Goal: Task Accomplishment & Management: Use online tool/utility

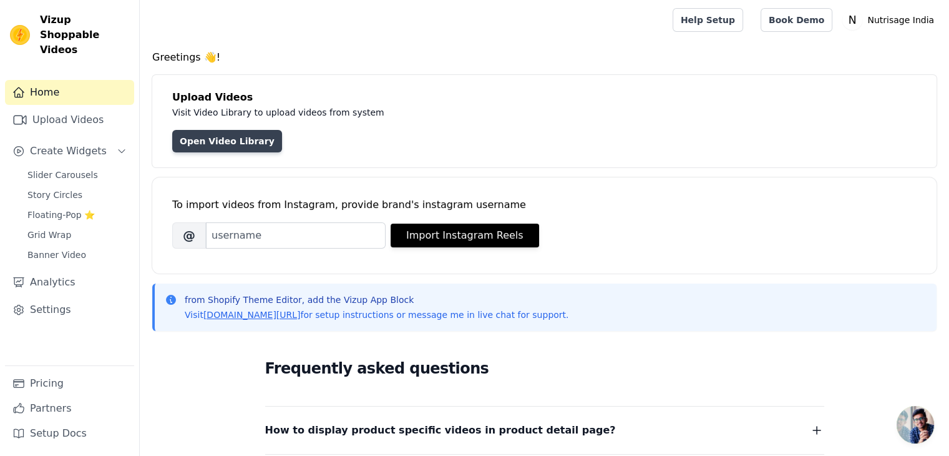
click at [197, 152] on link "Open Video Library" at bounding box center [227, 141] width 110 height 22
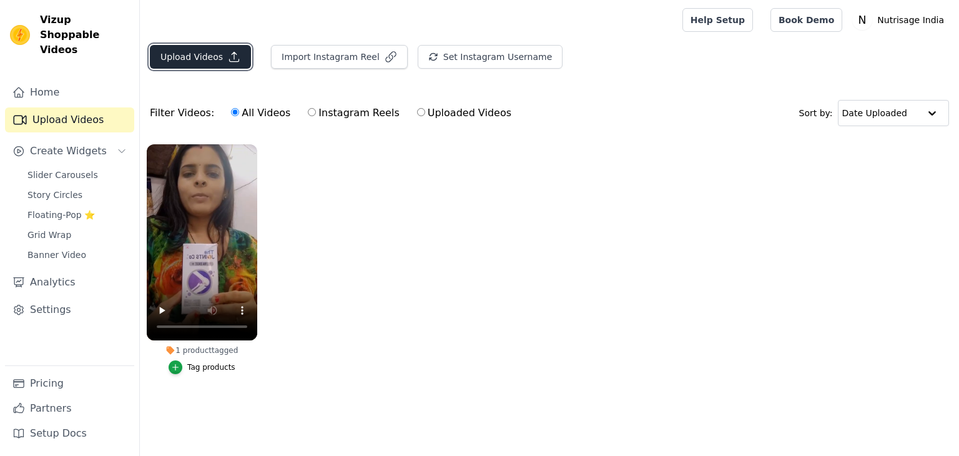
click at [200, 55] on button "Upload Videos" at bounding box center [200, 57] width 101 height 24
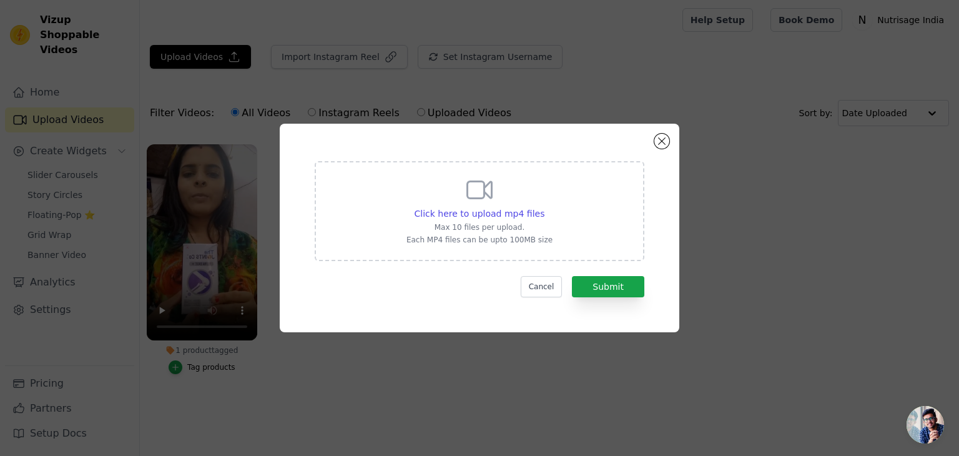
click at [465, 189] on icon at bounding box center [479, 190] width 30 height 30
click at [544, 207] on input "Click here to upload mp4 files Max 10 files per upload. Each MP4 files can be u…" at bounding box center [544, 207] width 1 height 1
type input "C:\fakepath\WhatsApp Video 2024-09-10 at 16.13.24.mp4"
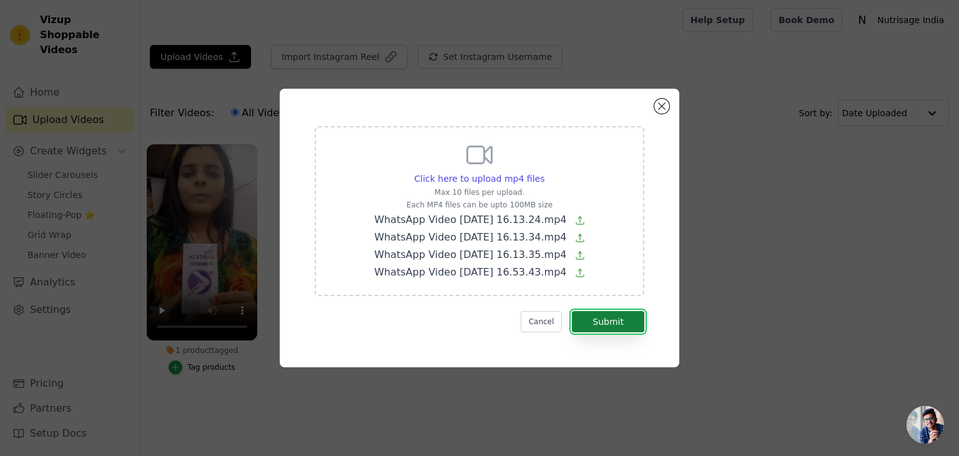
click at [635, 316] on button "Submit" at bounding box center [608, 321] width 72 height 21
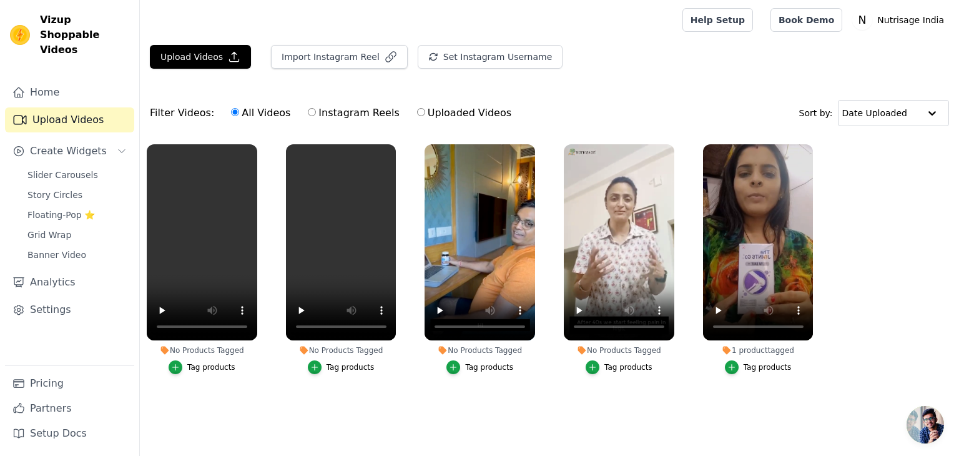
click at [181, 359] on li "No Products Tagged Tag products" at bounding box center [202, 259] width 110 height 230
click at [185, 365] on button "Tag products" at bounding box center [202, 367] width 67 height 14
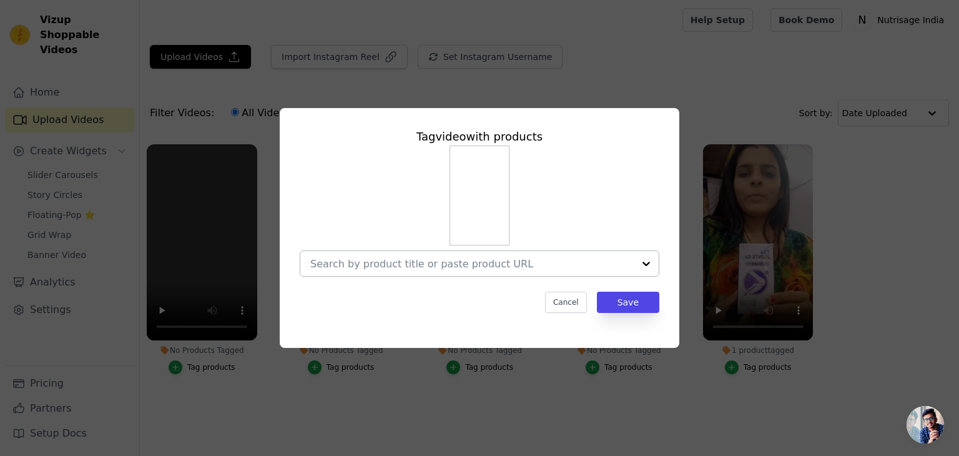
click at [481, 254] on div at bounding box center [471, 263] width 323 height 25
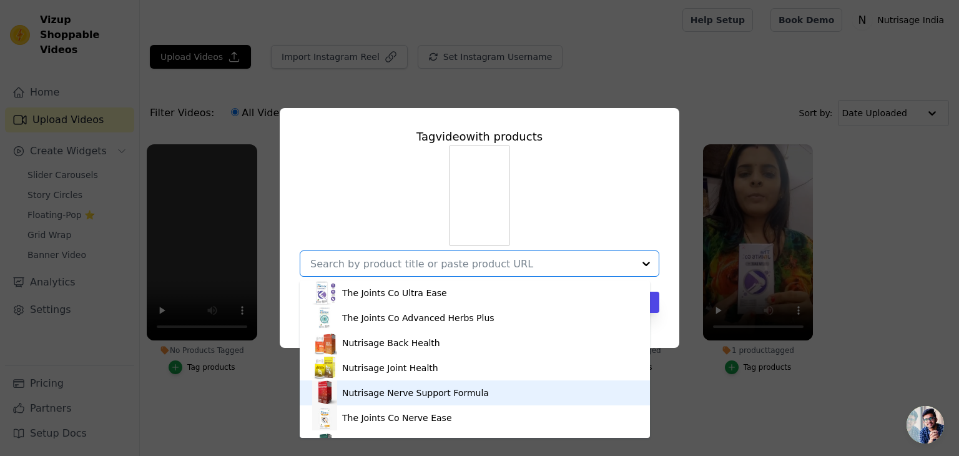
scroll to position [437, 0]
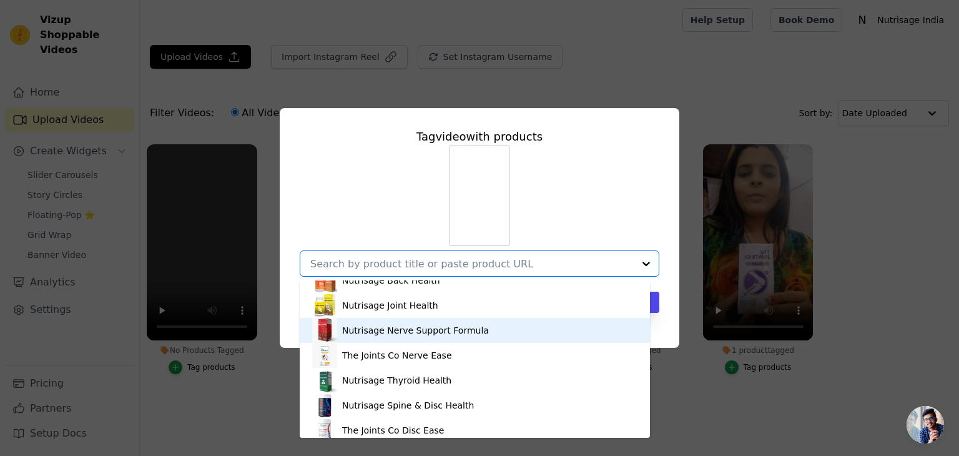
click at [398, 338] on div "Nutrisage Nerve Support Formula" at bounding box center [474, 330] width 325 height 25
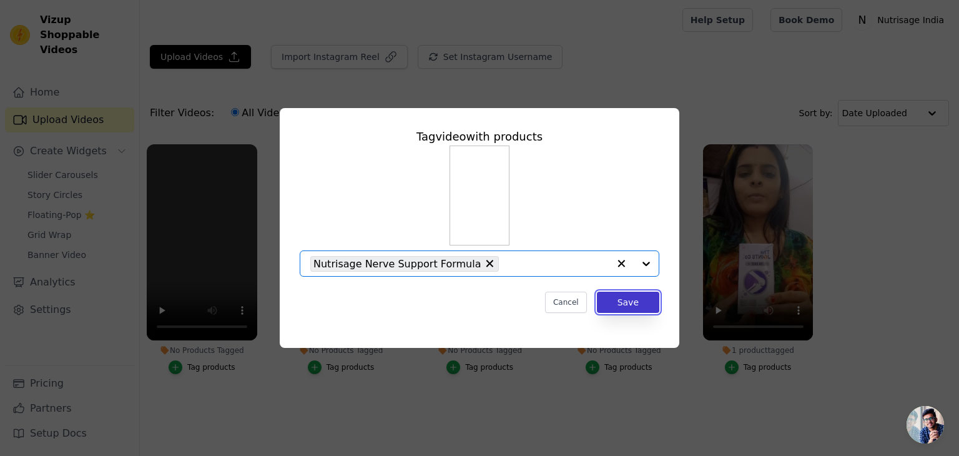
click at [637, 307] on button "Save" at bounding box center [628, 302] width 62 height 21
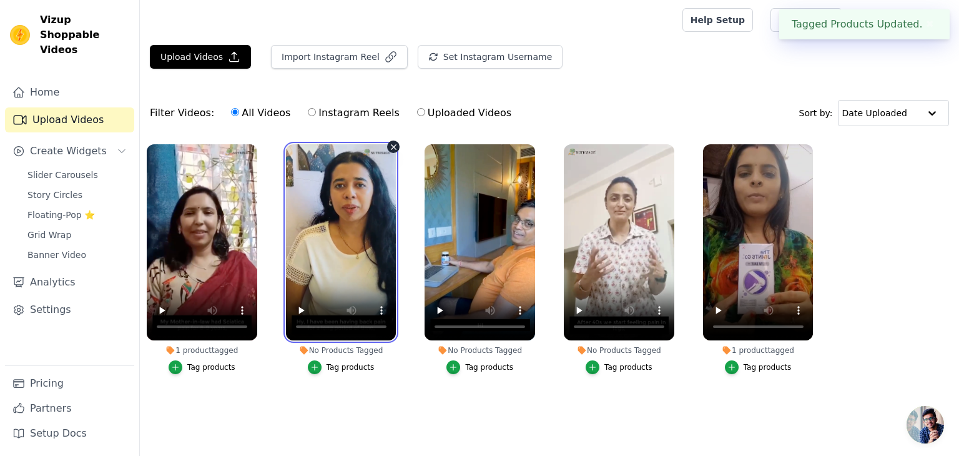
click at [337, 278] on video at bounding box center [341, 242] width 110 height 196
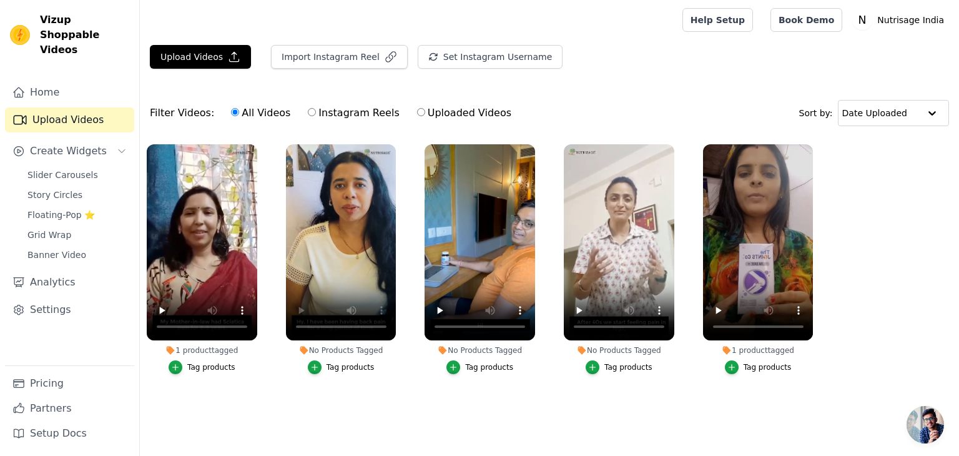
click at [356, 362] on div "Tag products" at bounding box center [350, 367] width 48 height 10
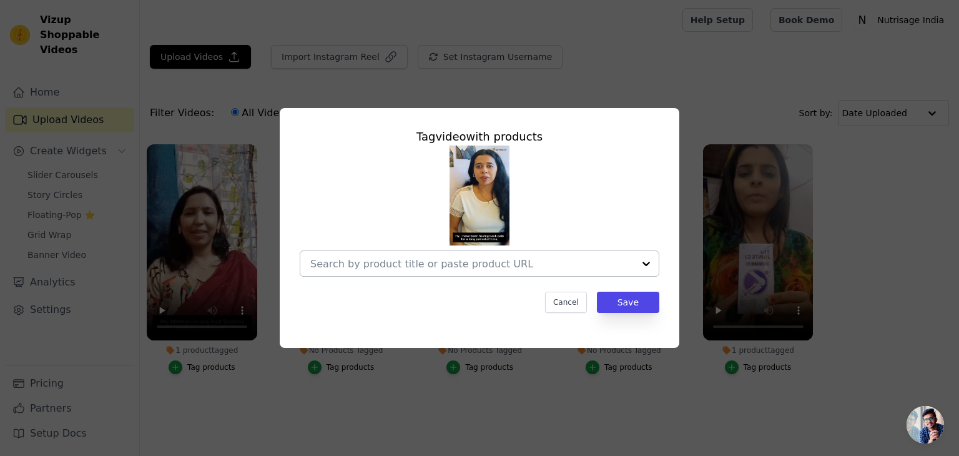
click at [484, 261] on input "No Products Tagged Tag video with products Cancel Save Tag products" at bounding box center [471, 264] width 323 height 12
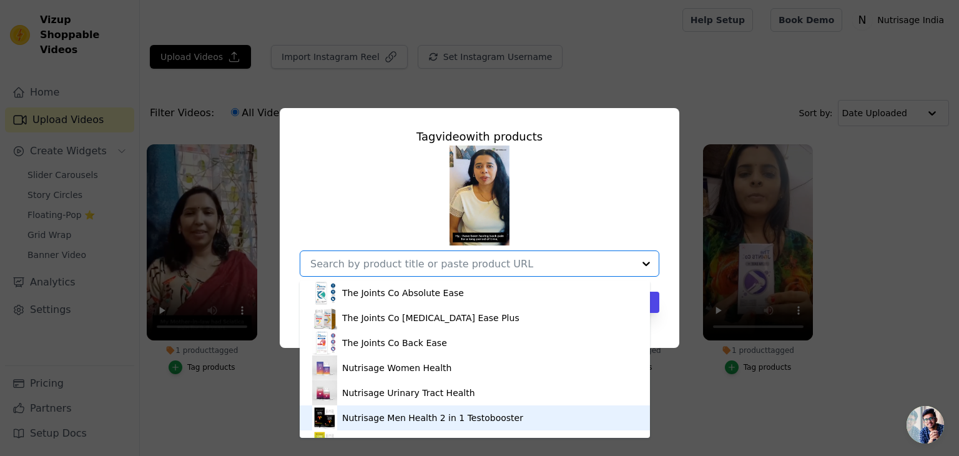
scroll to position [17, 0]
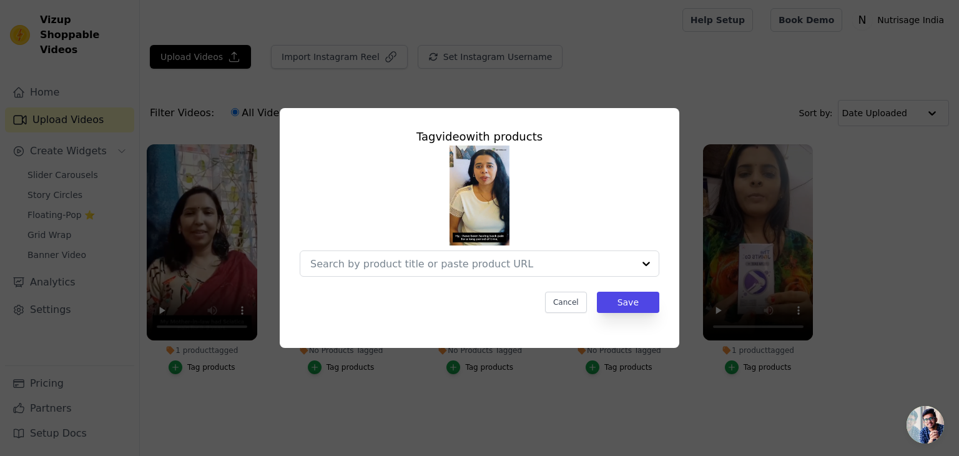
click at [238, 428] on div "Tag video with products Cancel Save" at bounding box center [479, 228] width 959 height 456
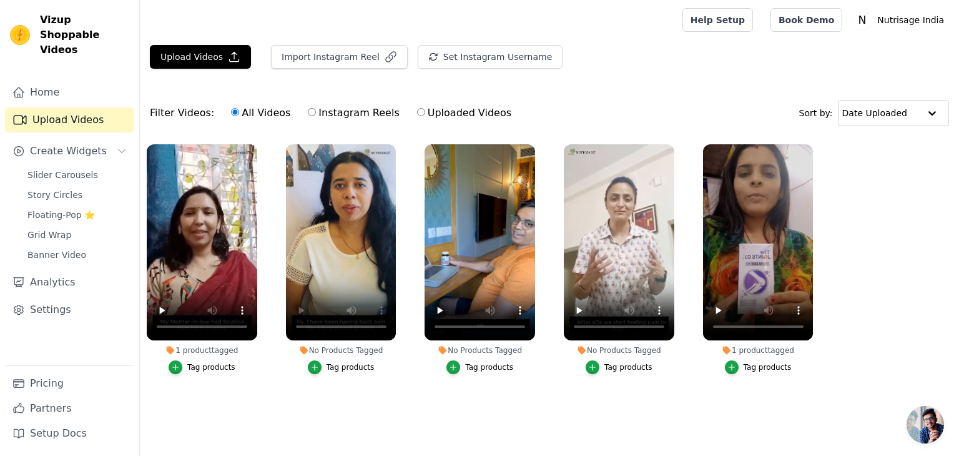
click at [330, 372] on button "Tag products" at bounding box center [341, 367] width 67 height 14
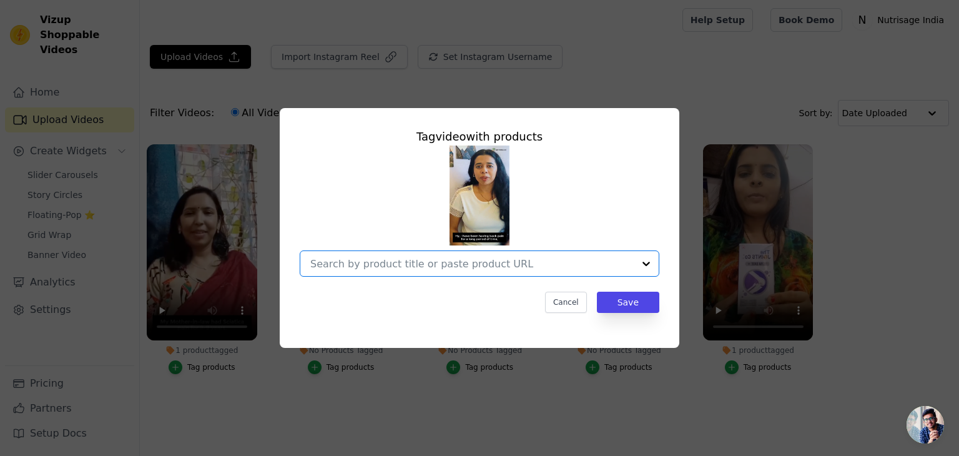
click at [391, 258] on input "No Products Tagged Tag video with products Option undefined, selected. Select i…" at bounding box center [471, 264] width 323 height 12
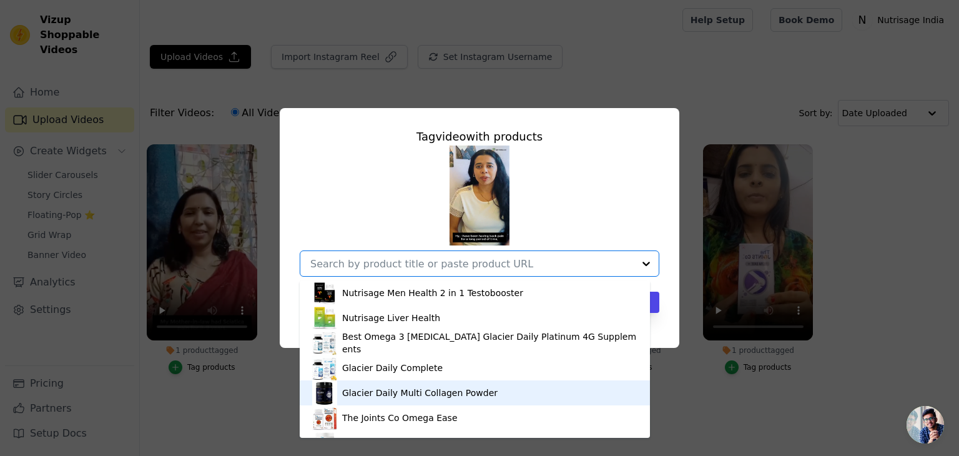
scroll to position [187, 0]
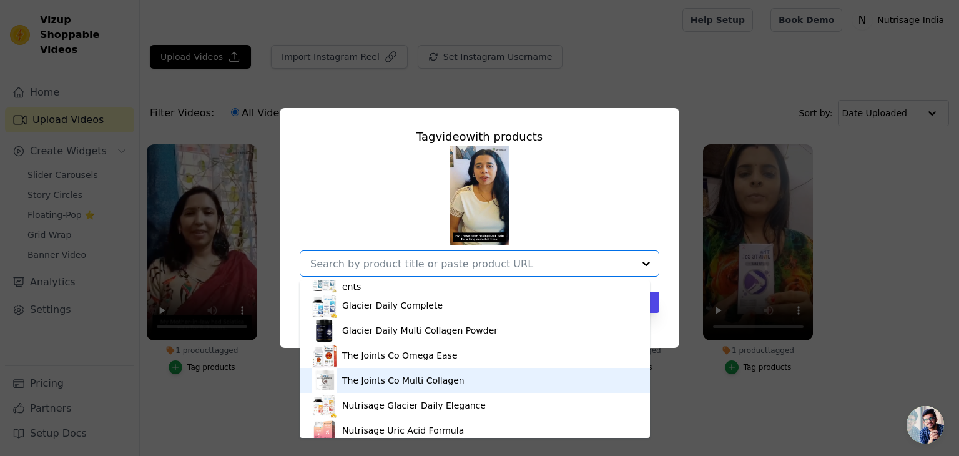
click at [450, 389] on div "The Joints Co Multi Collagen" at bounding box center [474, 380] width 325 height 25
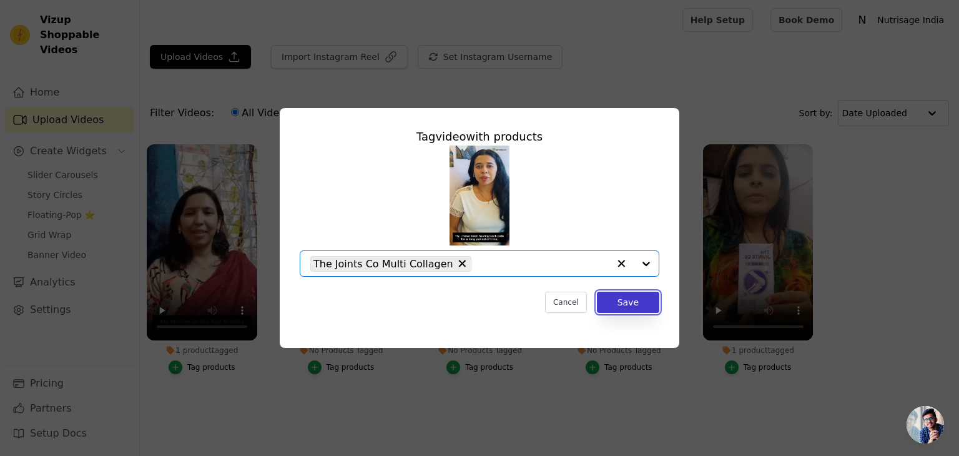
click at [641, 302] on button "Save" at bounding box center [628, 302] width 62 height 21
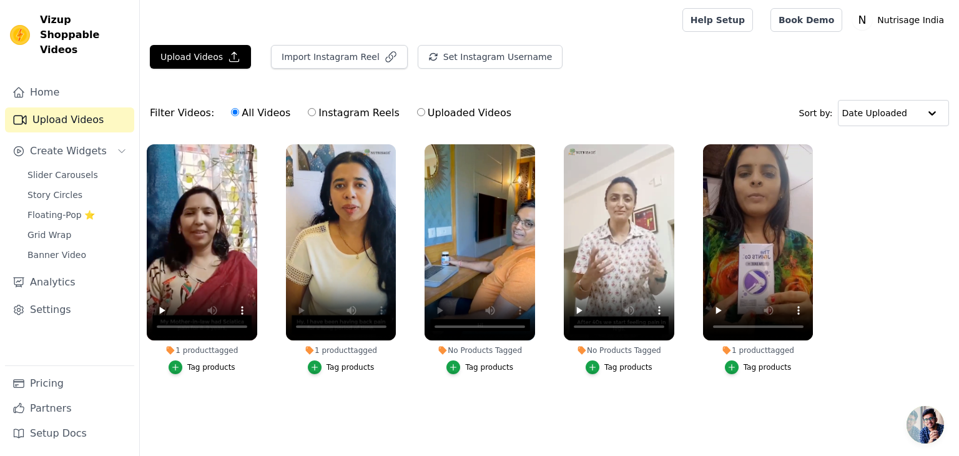
click at [429, 374] on label "No Products Tagged Tag products" at bounding box center [480, 262] width 112 height 236
click at [466, 366] on button "Tag products" at bounding box center [479, 367] width 67 height 14
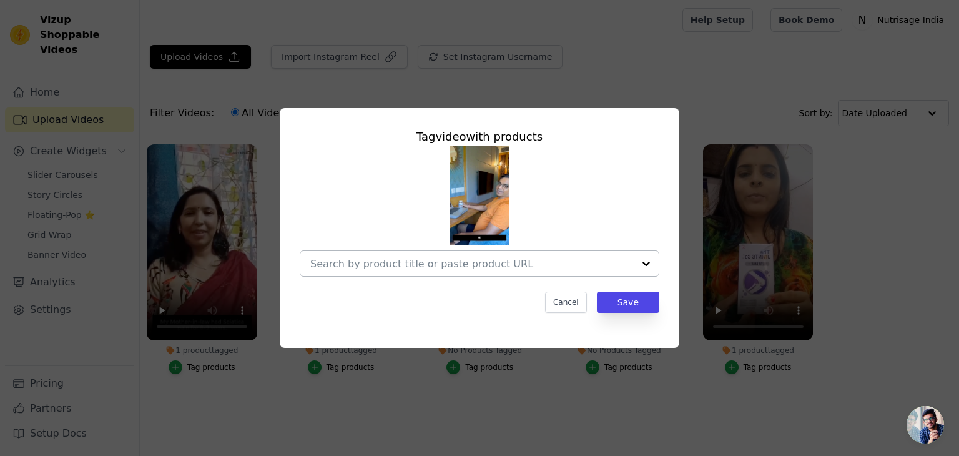
click at [478, 253] on div at bounding box center [471, 263] width 323 height 25
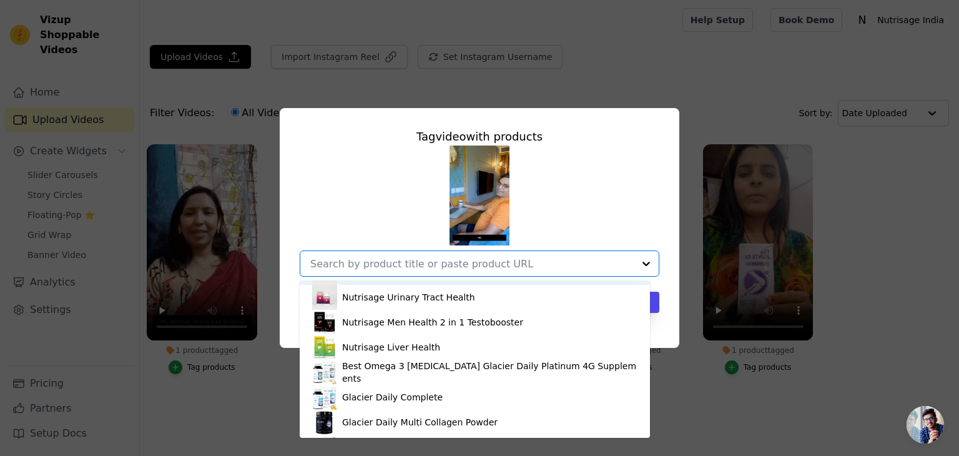
scroll to position [125, 0]
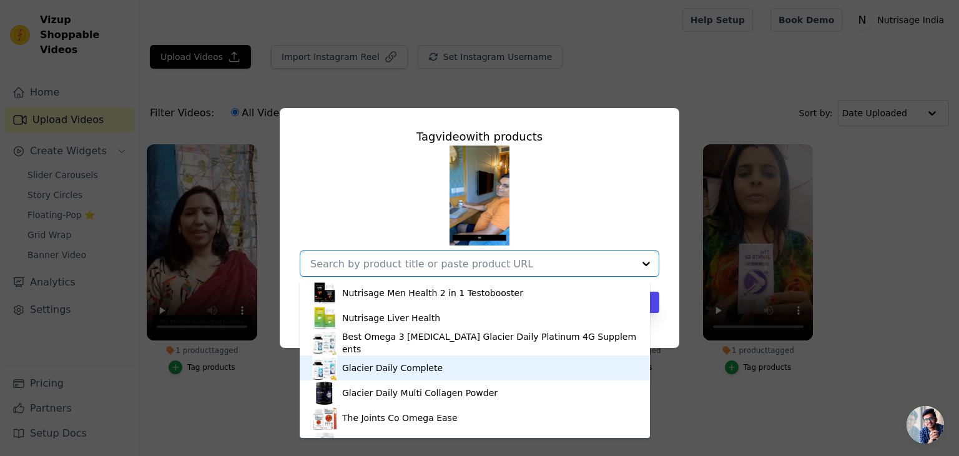
click at [403, 366] on div "Glacier Daily Complete" at bounding box center [392, 367] width 101 height 12
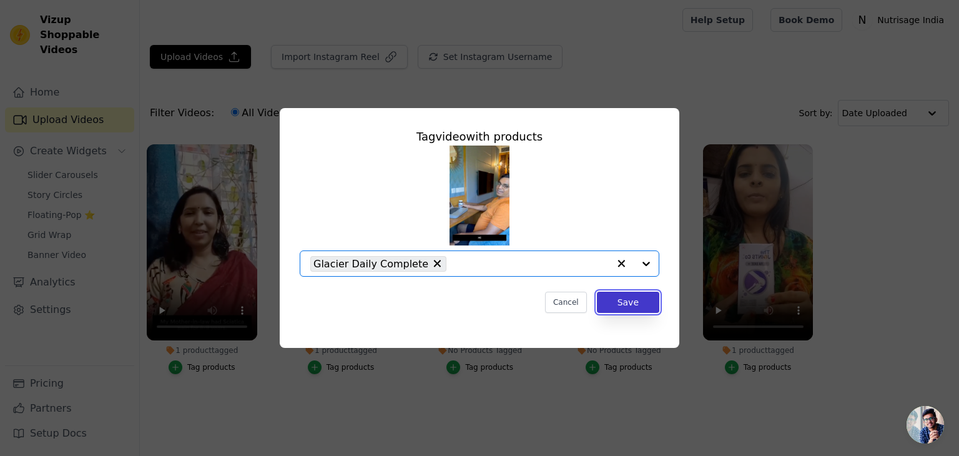
click at [619, 298] on button "Save" at bounding box center [628, 302] width 62 height 21
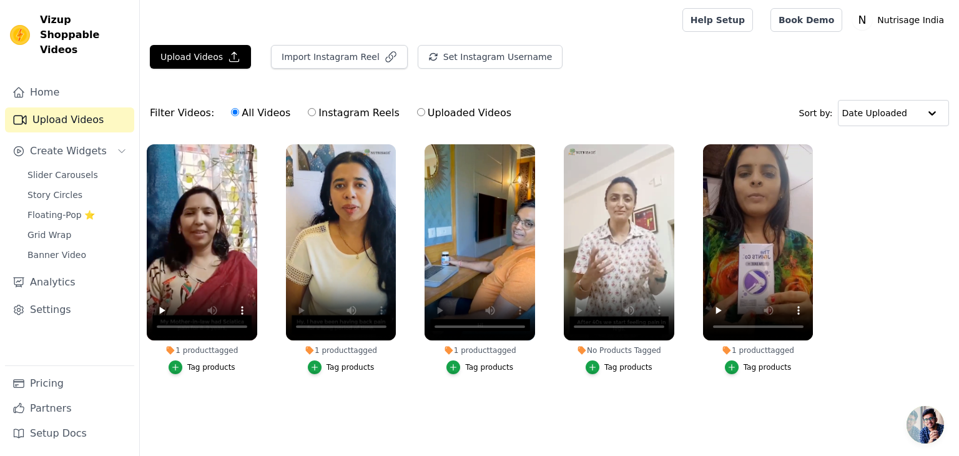
click at [623, 370] on div "Tag products" at bounding box center [628, 367] width 48 height 10
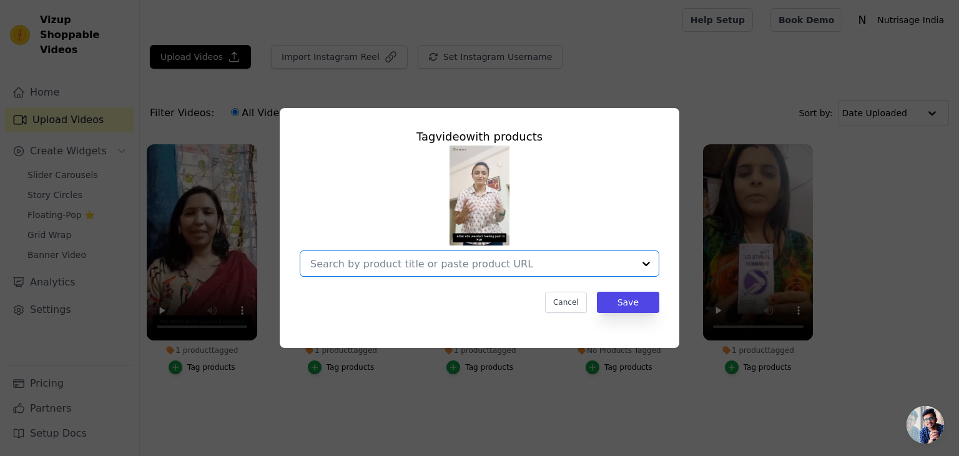
click at [445, 258] on input "No Products Tagged Tag video with products Option undefined, selected. Select i…" at bounding box center [471, 264] width 323 height 12
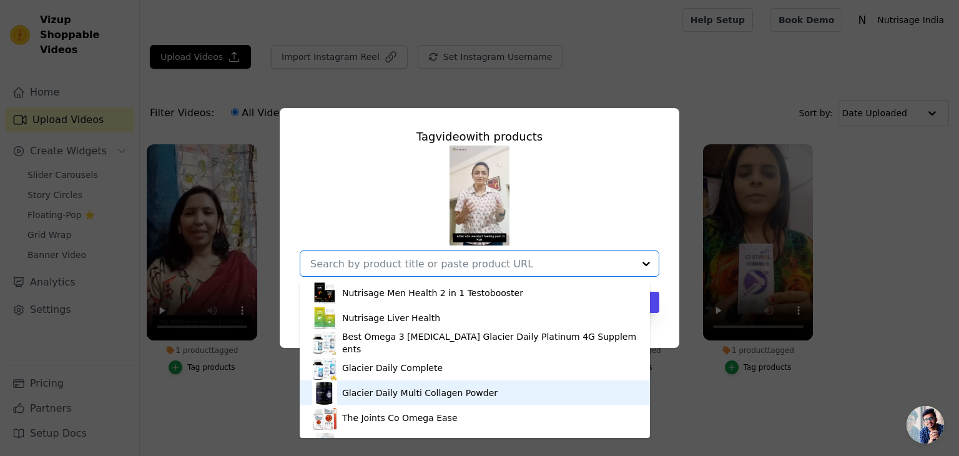
click at [413, 387] on div "Glacier Daily Multi Collagen Powder" at bounding box center [419, 392] width 155 height 12
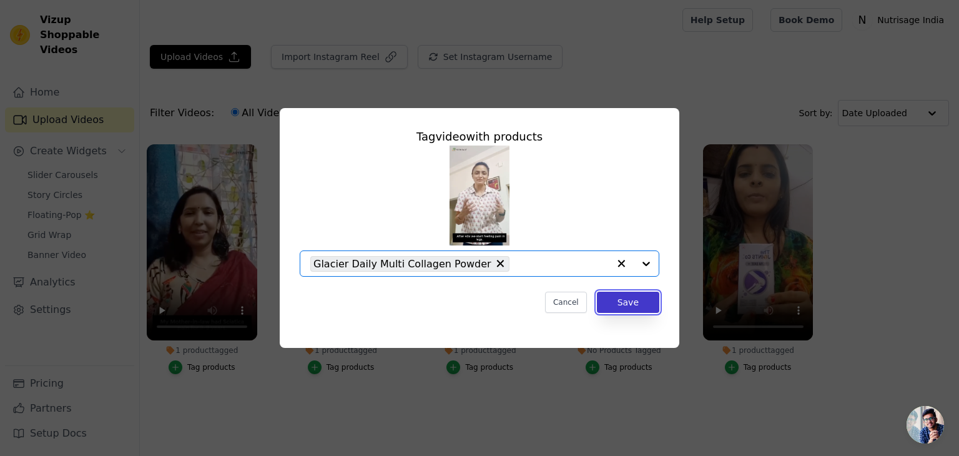
click at [634, 307] on button "Save" at bounding box center [628, 302] width 62 height 21
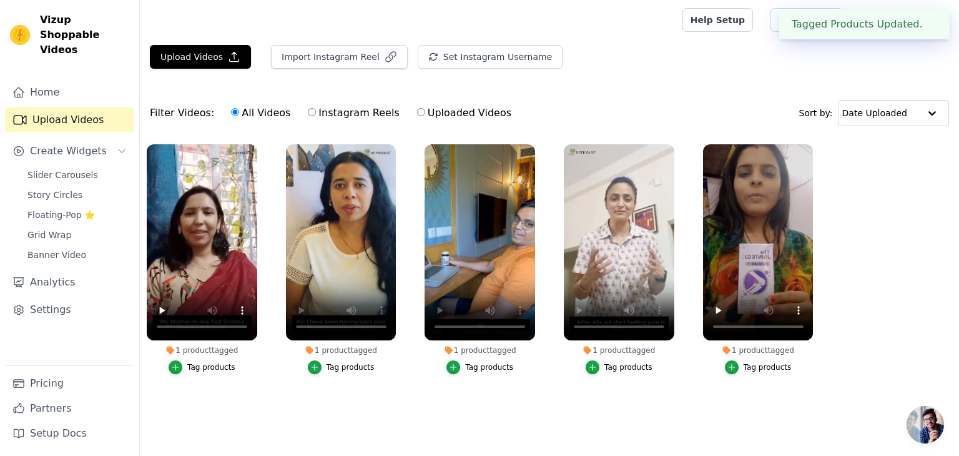
click at [360, 87] on div "Upload Videos Import Instagram Reel Set Instagram Username Import Latest IG Ree…" at bounding box center [549, 225] width 819 height 361
click at [851, 40] on main "Upload Videos Import Instagram Reel Set Instagram Username Import Latest IG Ree…" at bounding box center [549, 238] width 819 height 396
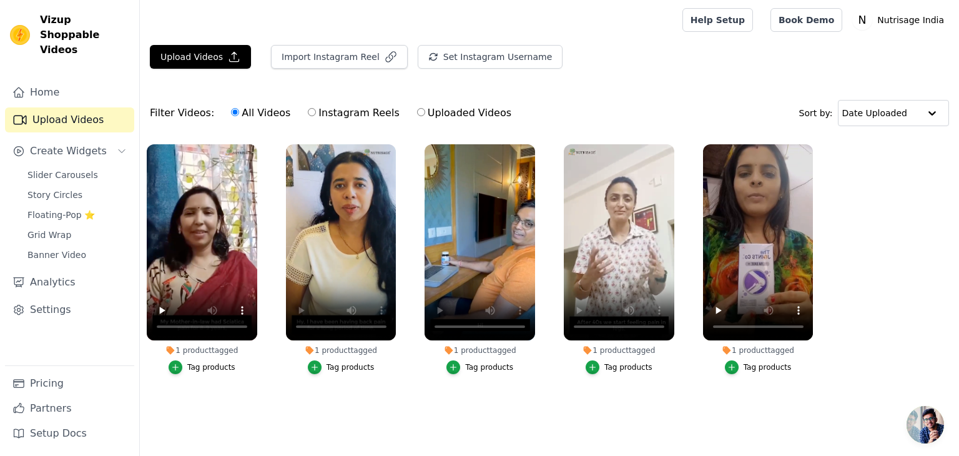
click at [940, 135] on div "Filter Videos: All Videos Instagram Reels Uploaded Videos Sort by: Date Uploaded" at bounding box center [549, 113] width 819 height 49
click at [66, 169] on span "Slider Carousels" at bounding box center [62, 175] width 71 height 12
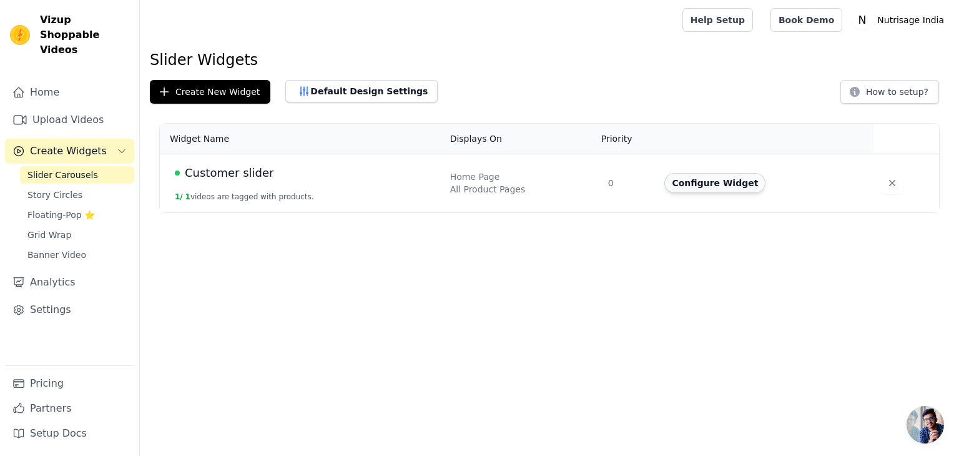
click at [712, 183] on button "Configure Widget" at bounding box center [714, 183] width 101 height 20
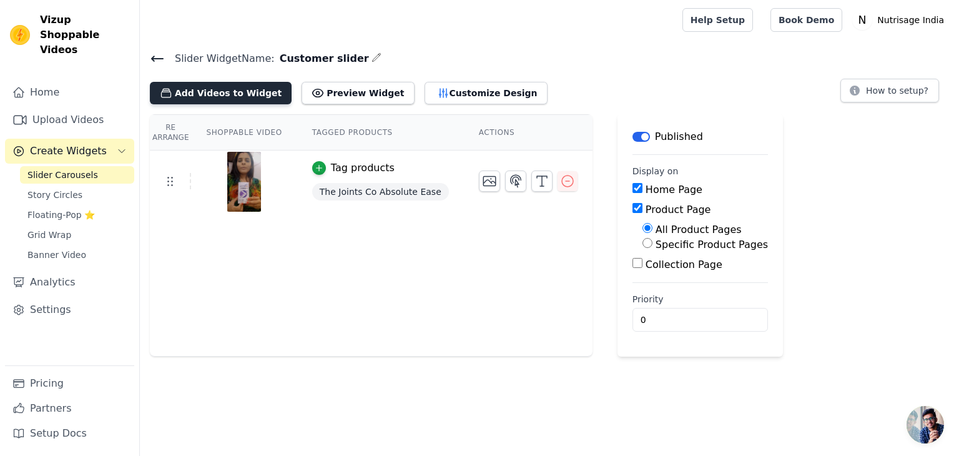
click at [232, 92] on button "Add Videos to Widget" at bounding box center [221, 93] width 142 height 22
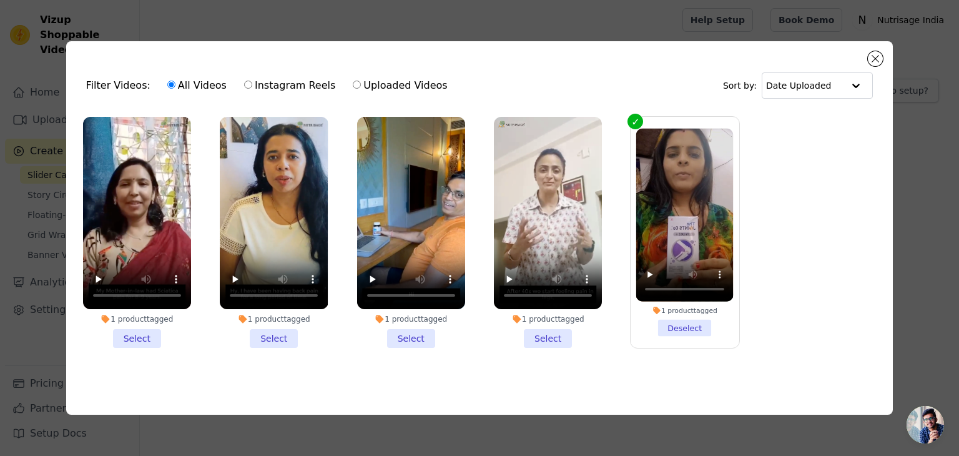
click at [130, 333] on li "1 product tagged Select" at bounding box center [137, 232] width 108 height 231
click at [0, 0] on input "1 product tagged Select" at bounding box center [0, 0] width 0 height 0
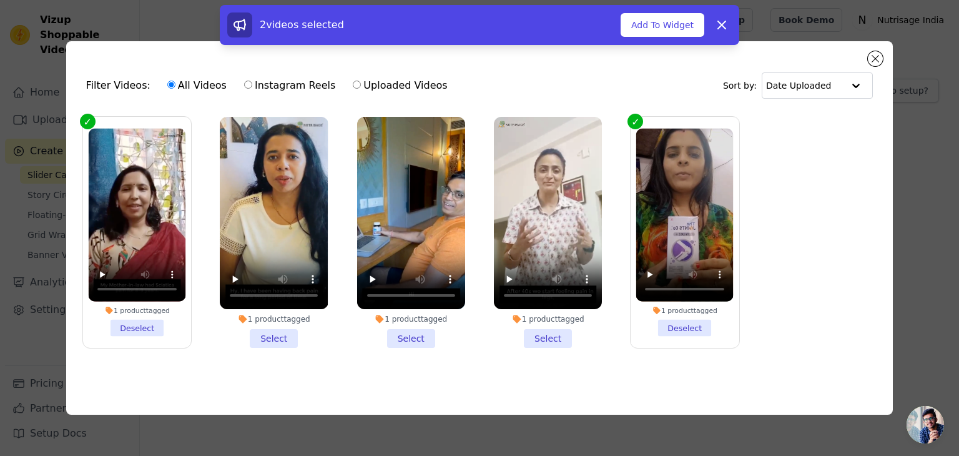
click at [283, 333] on li "1 product tagged Select" at bounding box center [274, 232] width 108 height 231
click at [0, 0] on input "1 product tagged Select" at bounding box center [0, 0] width 0 height 0
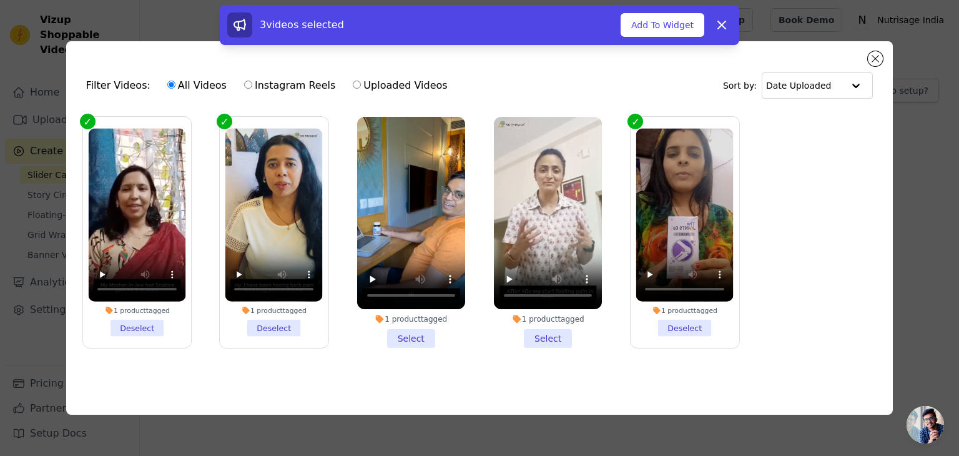
click at [401, 330] on li "1 product tagged Select" at bounding box center [411, 232] width 108 height 231
click at [0, 0] on input "1 product tagged Select" at bounding box center [0, 0] width 0 height 0
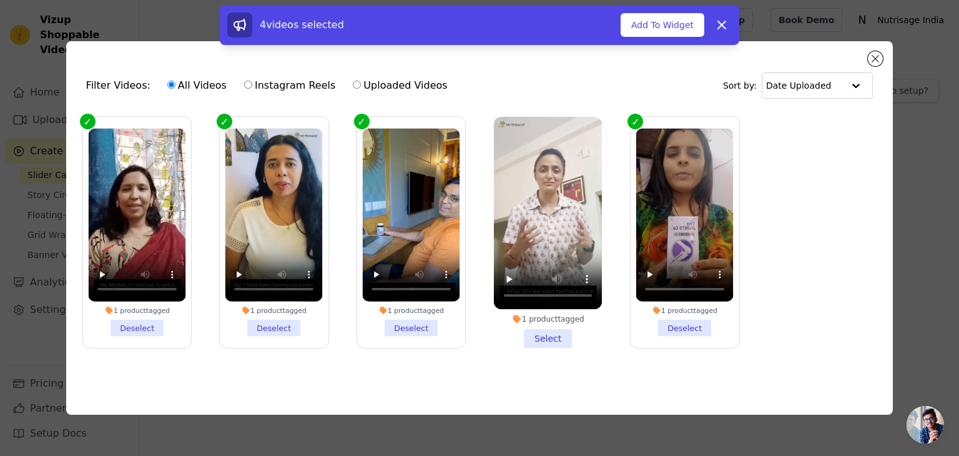
click at [555, 335] on li "1 product tagged Select" at bounding box center [548, 232] width 108 height 231
click at [0, 0] on input "1 product tagged Select" at bounding box center [0, 0] width 0 height 0
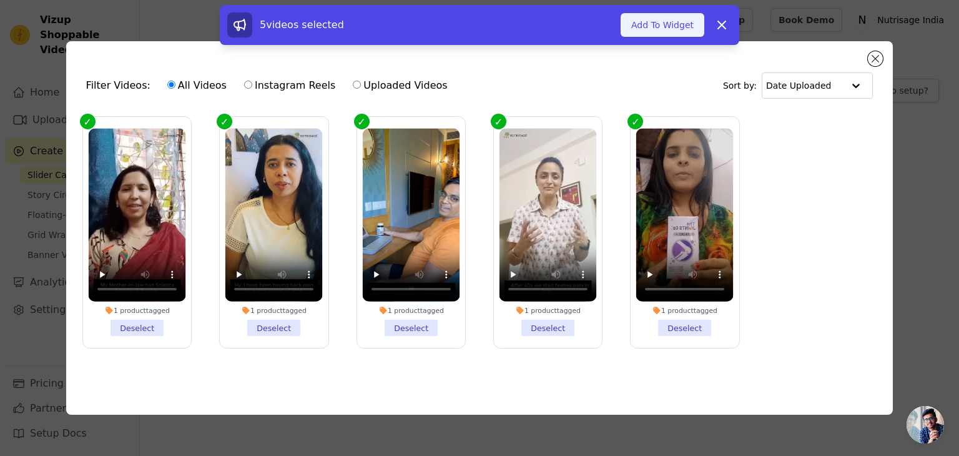
click at [689, 34] on button "Add To Widget" at bounding box center [663, 25] width 84 height 24
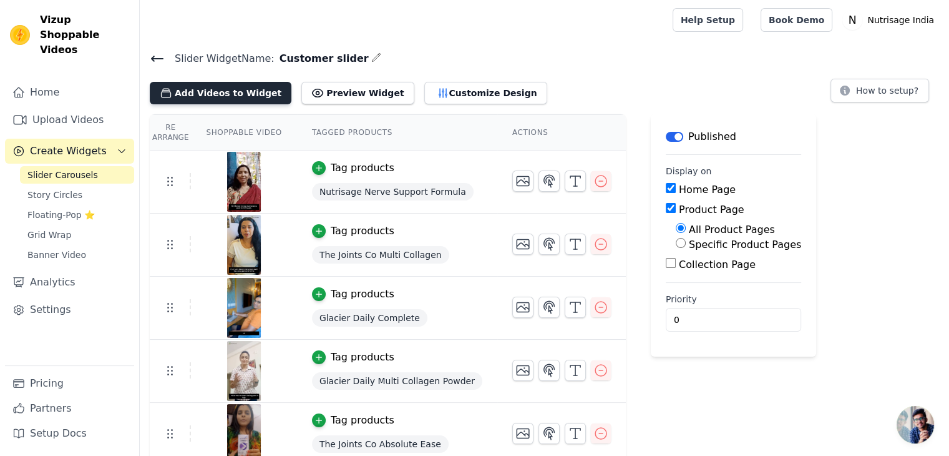
click at [234, 89] on button "Add Videos to Widget" at bounding box center [221, 93] width 142 height 22
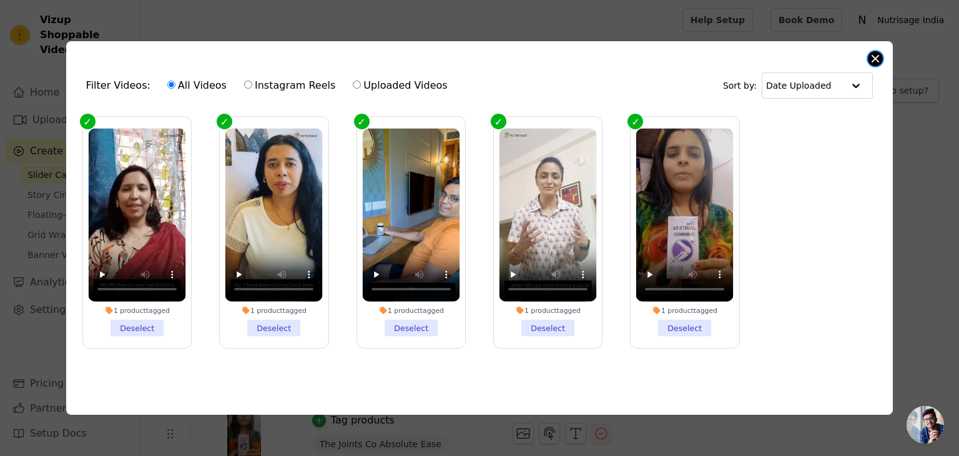
click at [876, 53] on button "Close modal" at bounding box center [875, 58] width 15 height 15
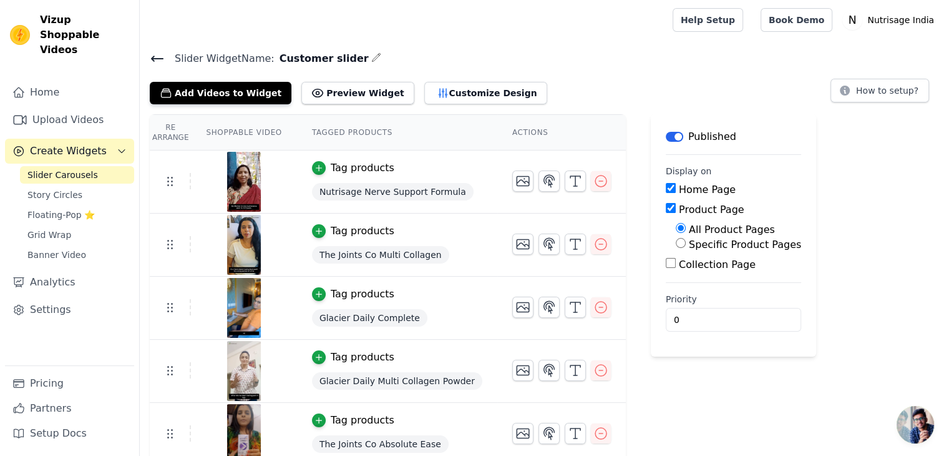
click at [60, 169] on span "Slider Carousels" at bounding box center [62, 175] width 71 height 12
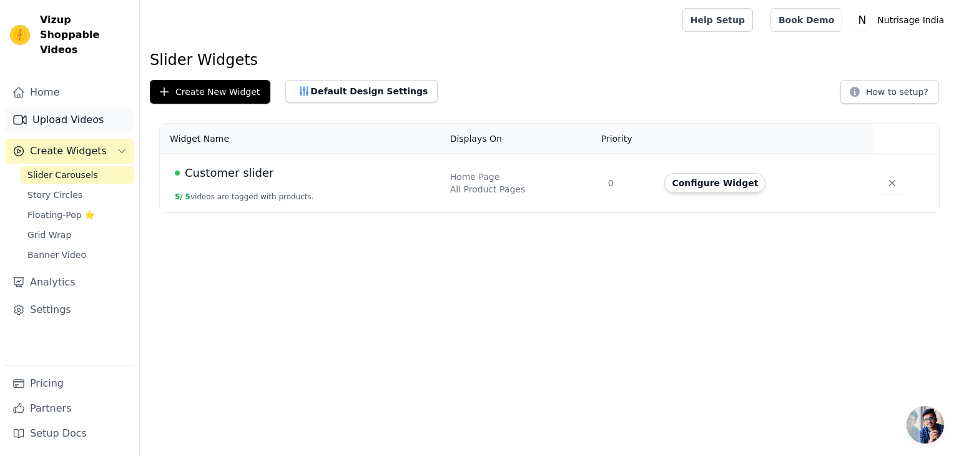
click at [57, 107] on link "Upload Videos" at bounding box center [69, 119] width 129 height 25
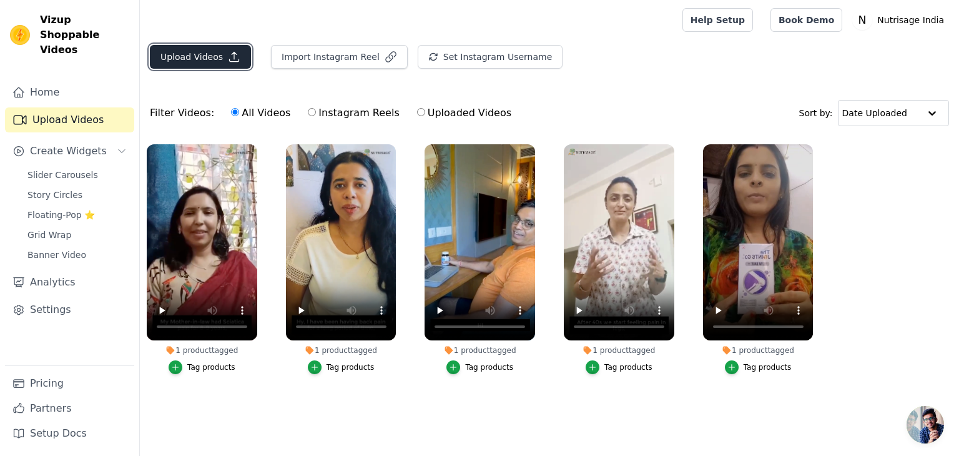
click at [191, 58] on button "Upload Videos" at bounding box center [200, 57] width 101 height 24
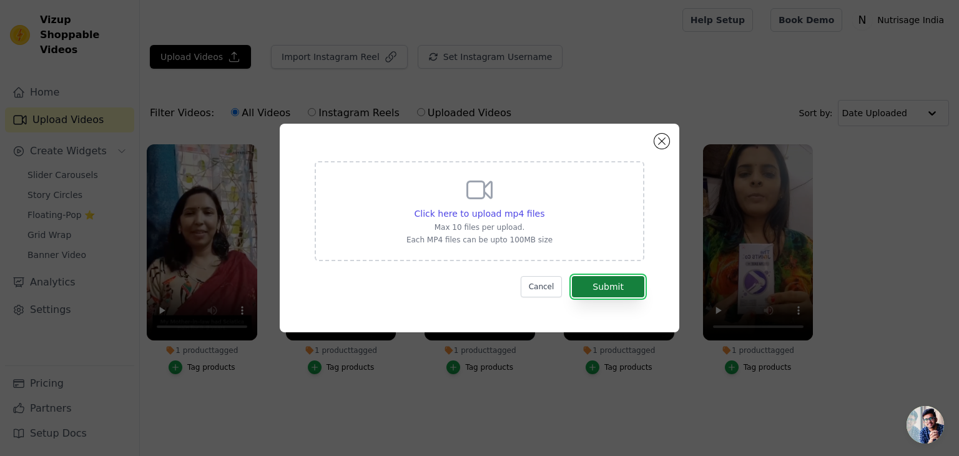
click at [607, 283] on button "Submit" at bounding box center [608, 286] width 72 height 21
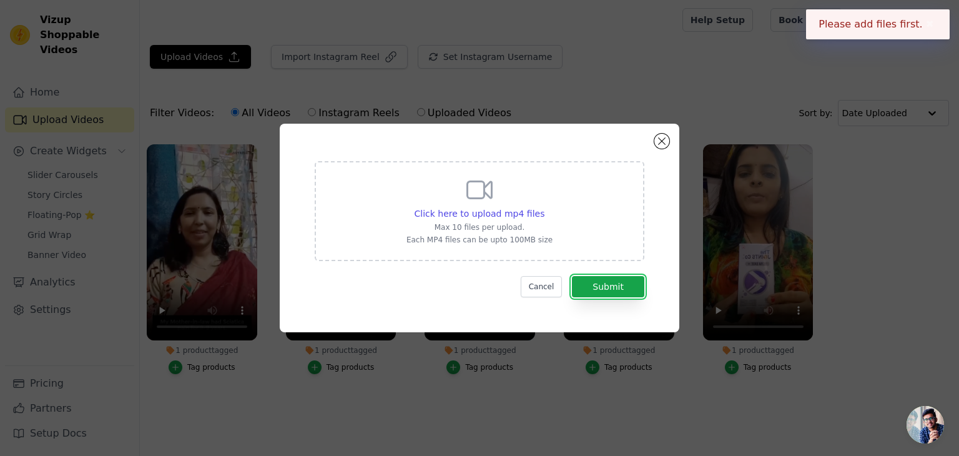
drag, startPoint x: 607, startPoint y: 283, endPoint x: 597, endPoint y: 353, distance: 70.7
click at [597, 353] on div "Click here to upload mp4 files Max 10 files per upload. Each MP4 files can be u…" at bounding box center [479, 228] width 959 height 456
click at [449, 195] on div "Click here to upload mp4 files Max 10 files per upload. Each MP4 files can be u…" at bounding box center [479, 210] width 146 height 70
click at [544, 207] on input "Click here to upload mp4 files Max 10 files per upload. Each MP4 files can be u…" at bounding box center [544, 207] width 1 height 1
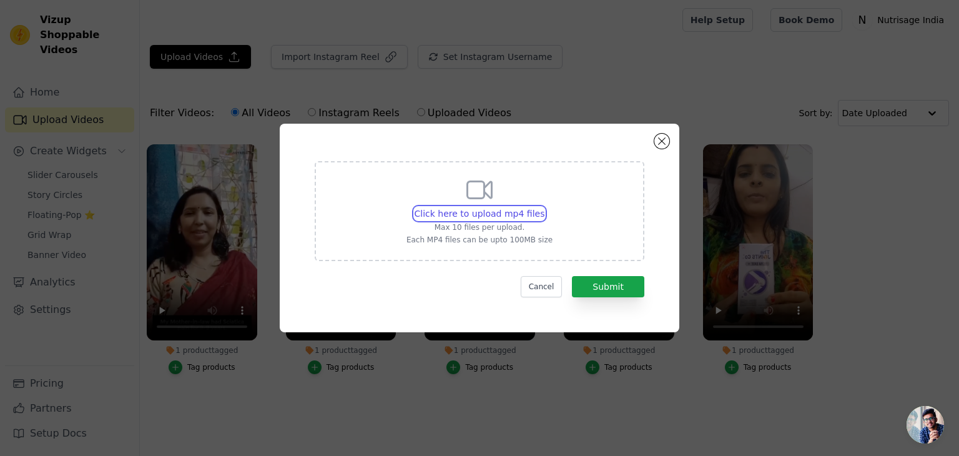
type input "C:\fakepath\IMG_0297.MOV"
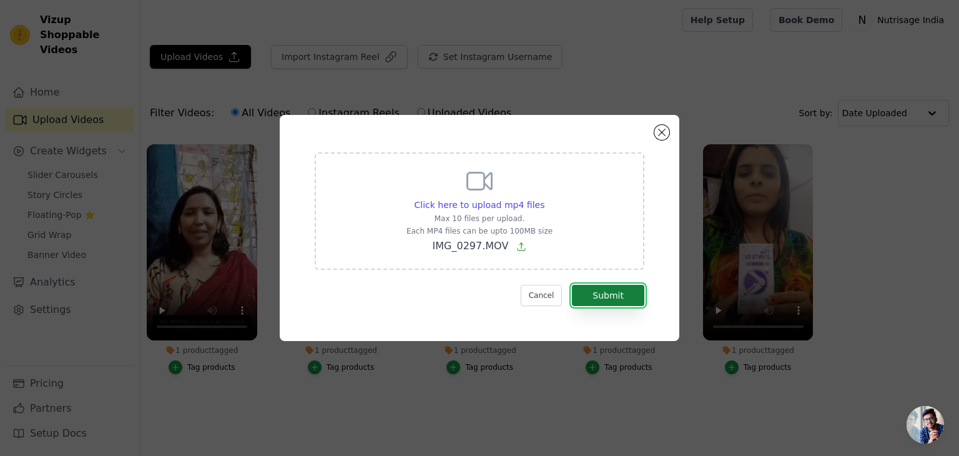
click at [624, 297] on button "Submit" at bounding box center [608, 295] width 72 height 21
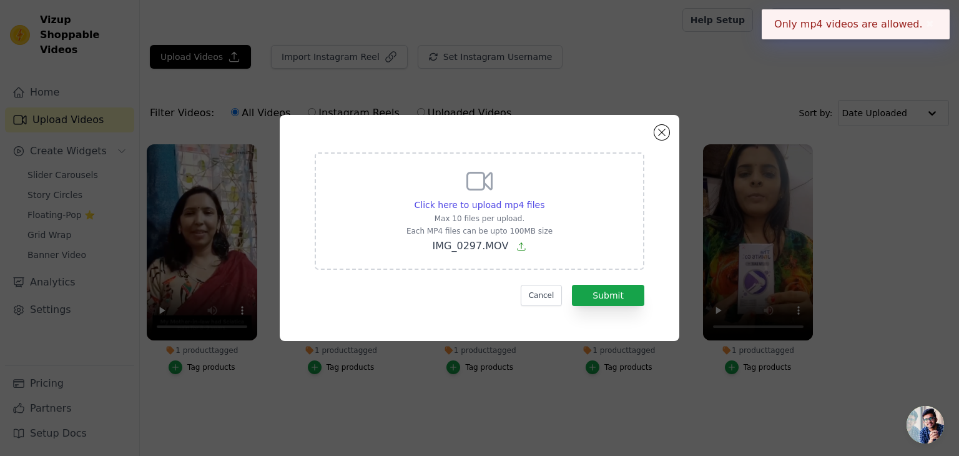
click at [934, 19] on button "✖" at bounding box center [930, 24] width 14 height 15
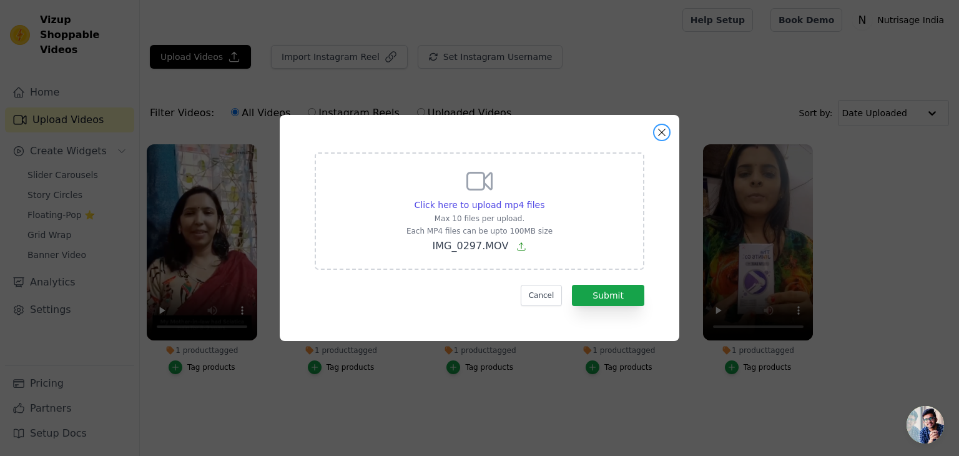
click at [659, 135] on button "Close modal" at bounding box center [661, 132] width 15 height 15
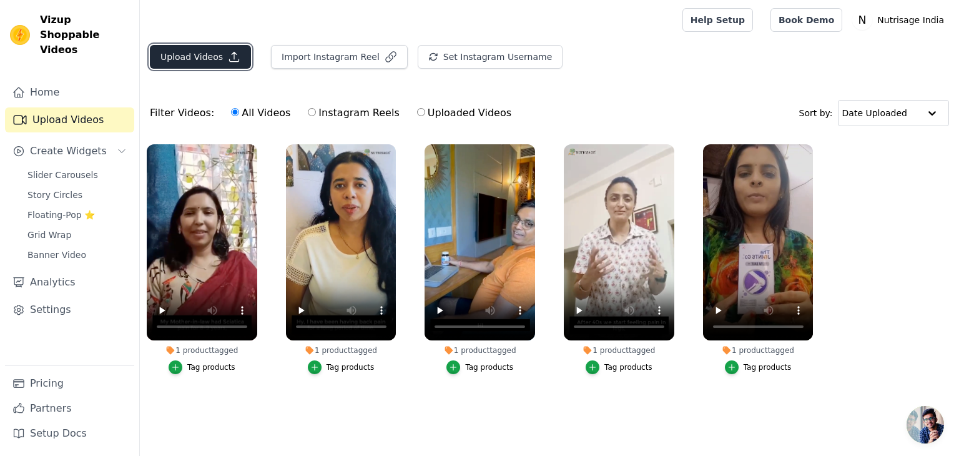
click at [197, 61] on button "Upload Videos" at bounding box center [200, 57] width 101 height 24
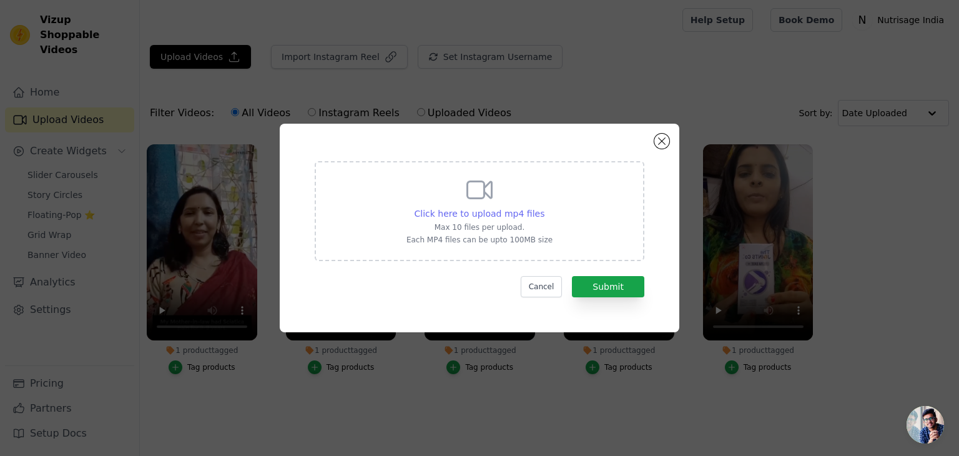
click at [489, 213] on span "Click here to upload mp4 files" at bounding box center [480, 214] width 130 height 10
click at [544, 207] on input "Click here to upload mp4 files Max 10 files per upload. Each MP4 files can be u…" at bounding box center [544, 207] width 1 height 1
type input "C:\fakepath\gamer nerve support.mp4"
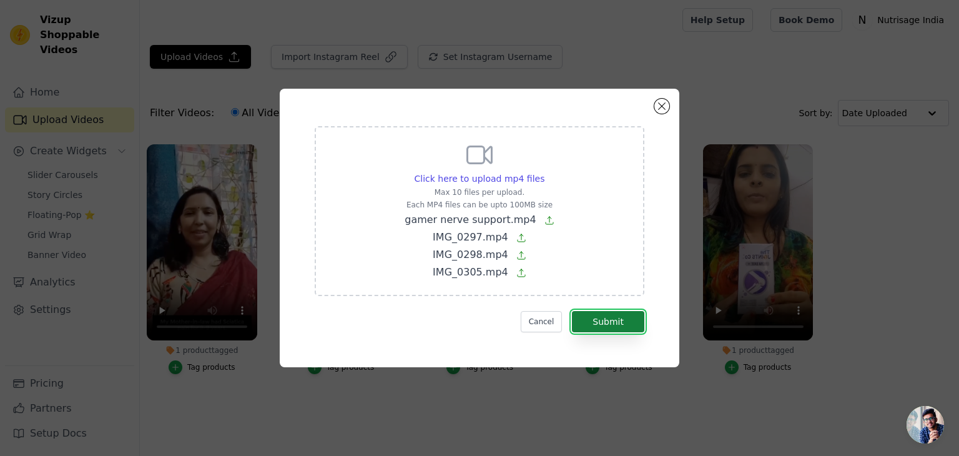
click at [608, 318] on button "Submit" at bounding box center [608, 321] width 72 height 21
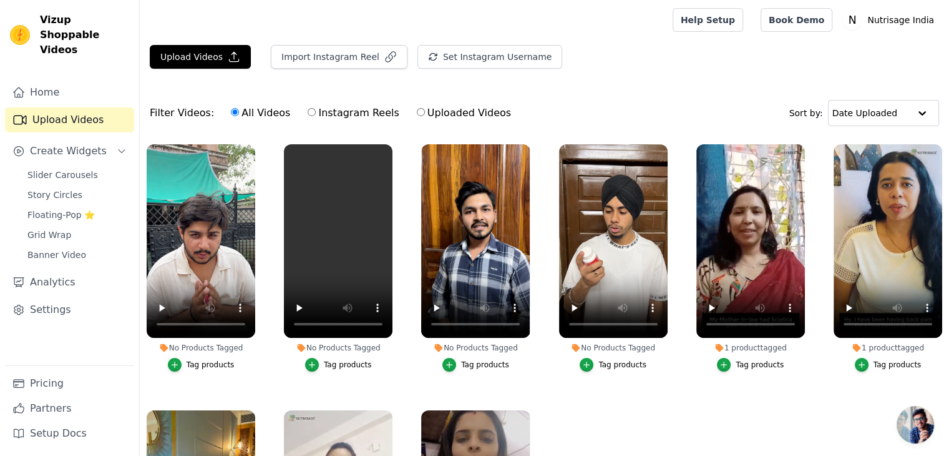
click at [333, 365] on div "Tag products" at bounding box center [348, 365] width 48 height 10
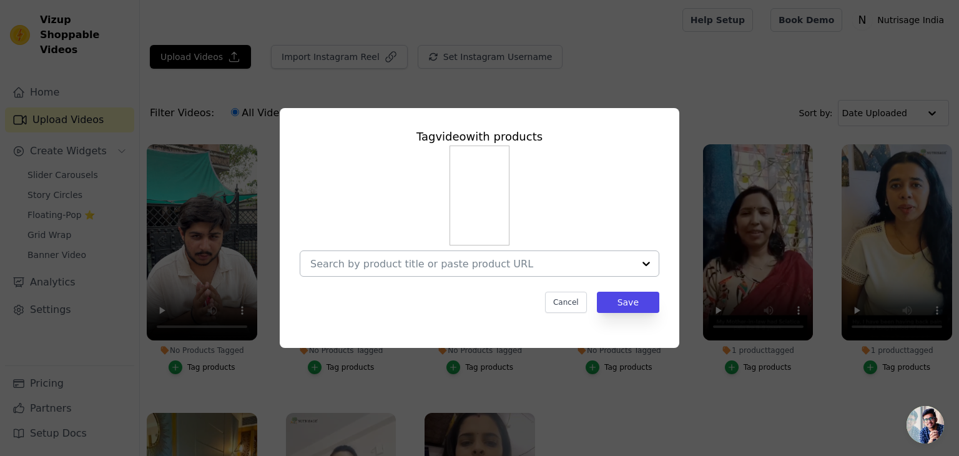
click at [416, 264] on input "No Products Tagged Tag video with products Cancel Save Tag products" at bounding box center [471, 264] width 323 height 12
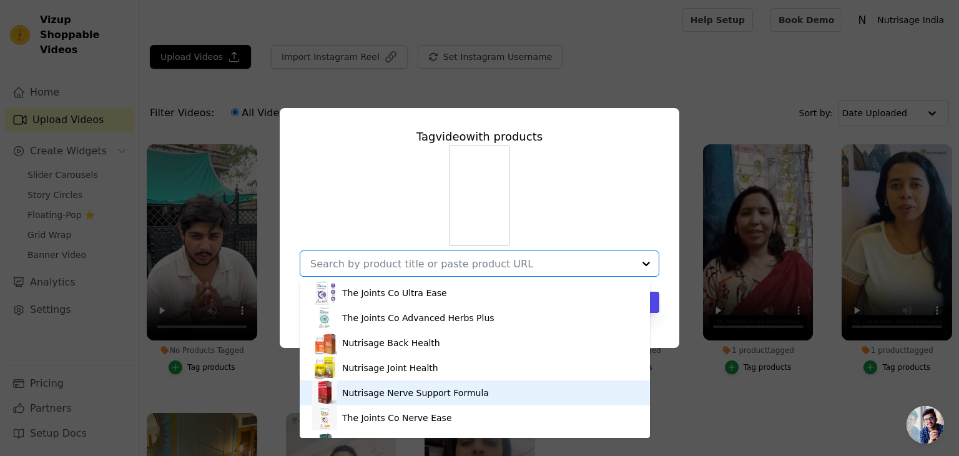
scroll to position [392, 0]
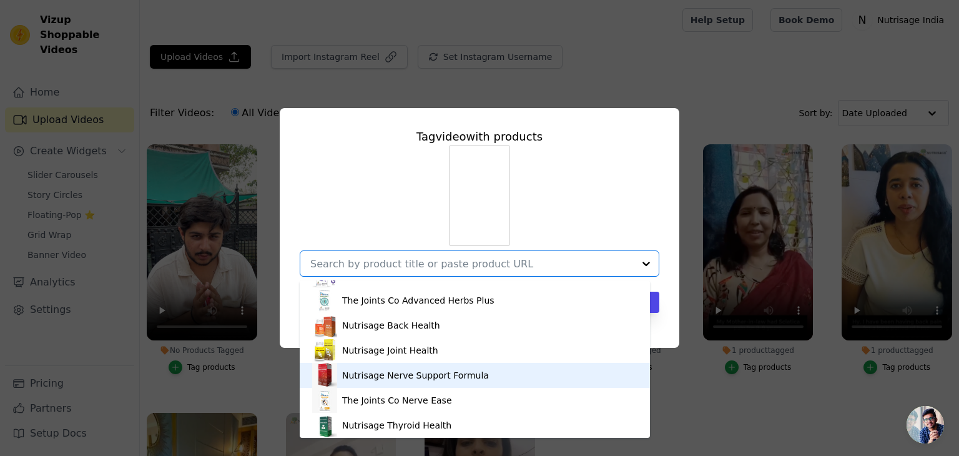
click at [388, 373] on div "Nutrisage Nerve Support Formula" at bounding box center [415, 375] width 147 height 12
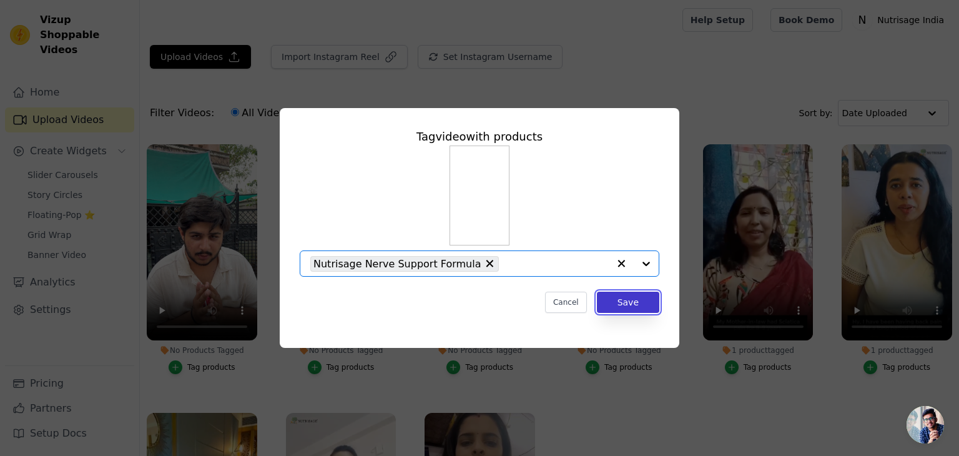
click at [637, 302] on button "Save" at bounding box center [628, 302] width 62 height 21
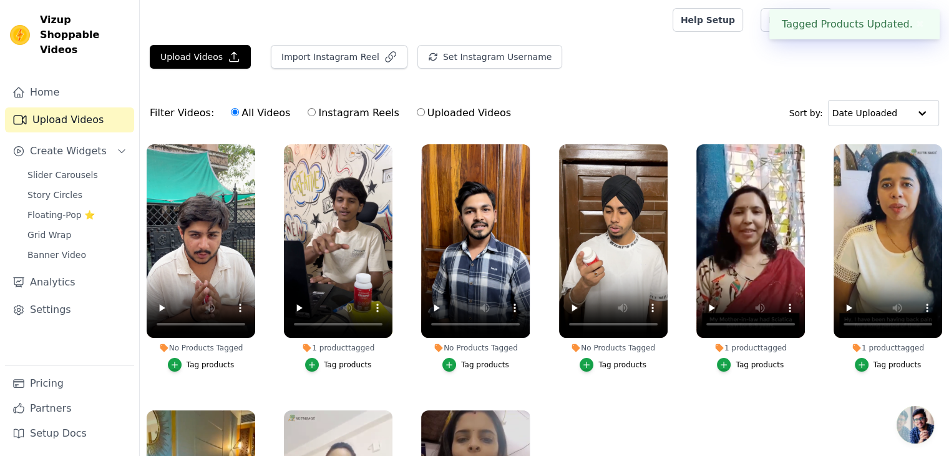
click at [487, 360] on div "Tag products" at bounding box center [485, 365] width 48 height 10
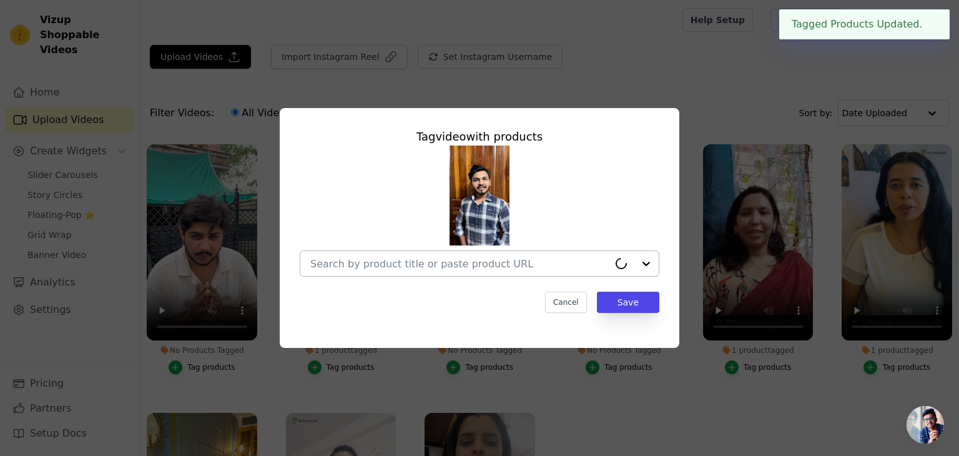
click at [527, 267] on input "No Products Tagged Tag video with products Cancel Save Tag products" at bounding box center [459, 264] width 298 height 12
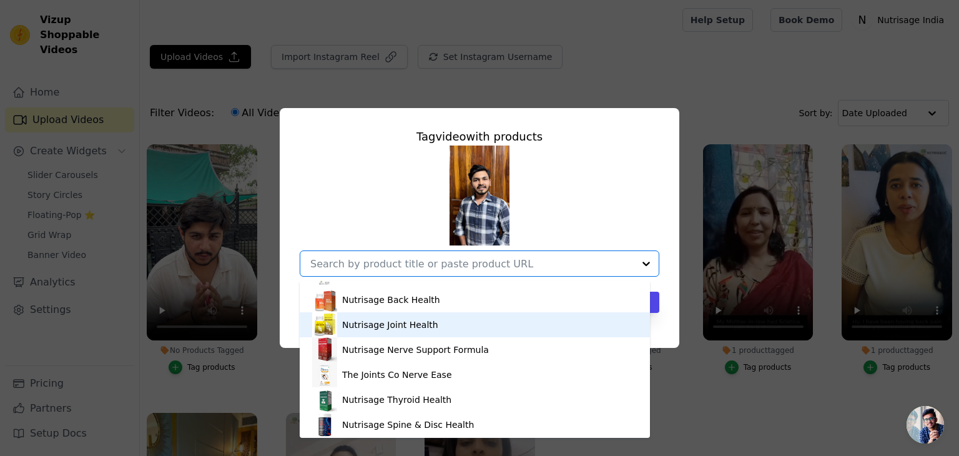
scroll to position [437, 0]
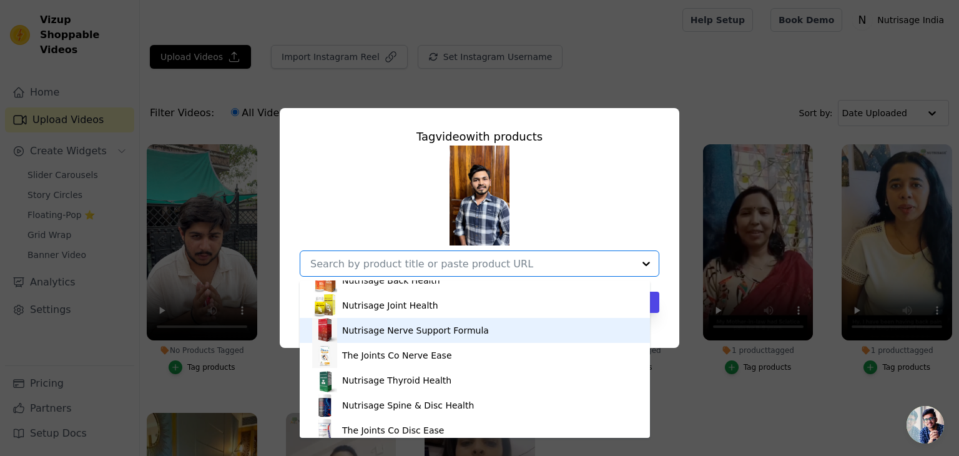
click at [457, 333] on div "Nutrisage Nerve Support Formula" at bounding box center [415, 330] width 147 height 12
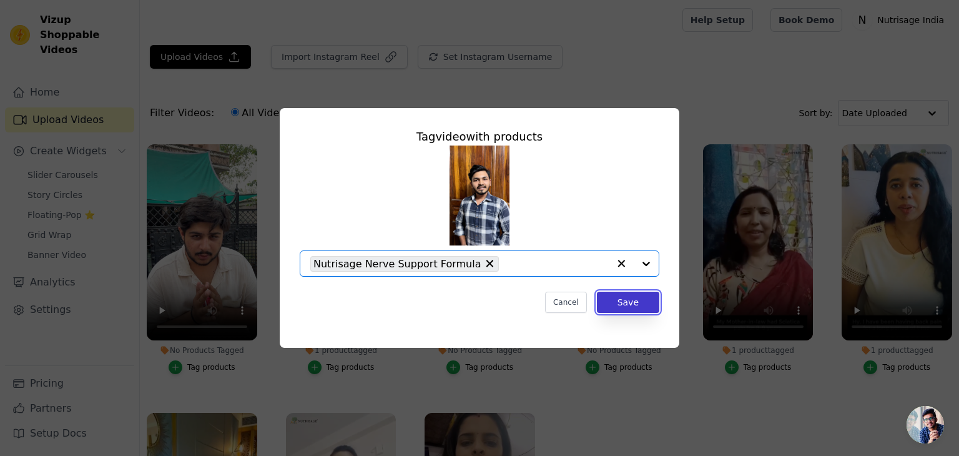
click at [637, 307] on button "Save" at bounding box center [628, 302] width 62 height 21
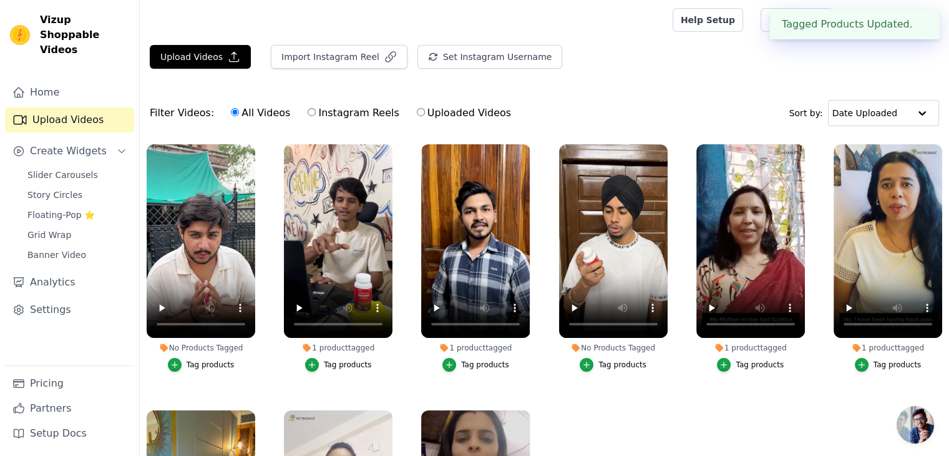
click at [611, 360] on div "Tag products" at bounding box center [623, 365] width 48 height 10
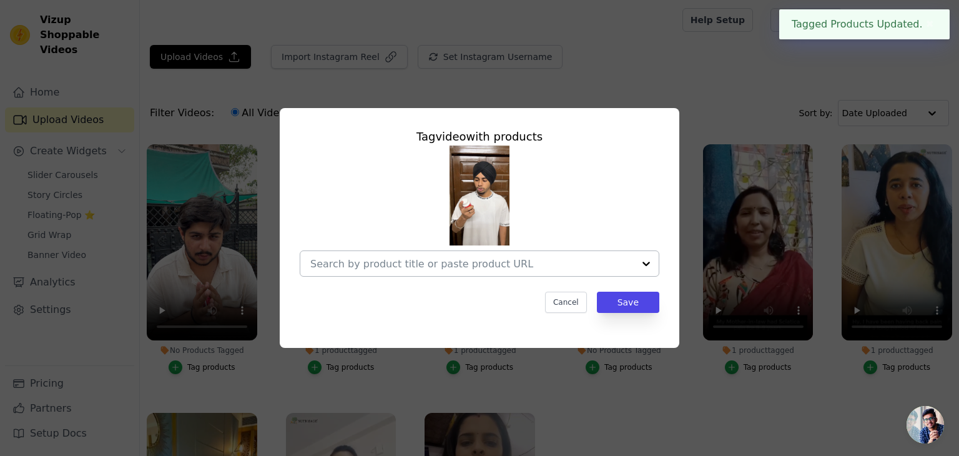
click at [547, 258] on input "No Products Tagged Tag video with products Cancel Save Tag products" at bounding box center [471, 264] width 323 height 12
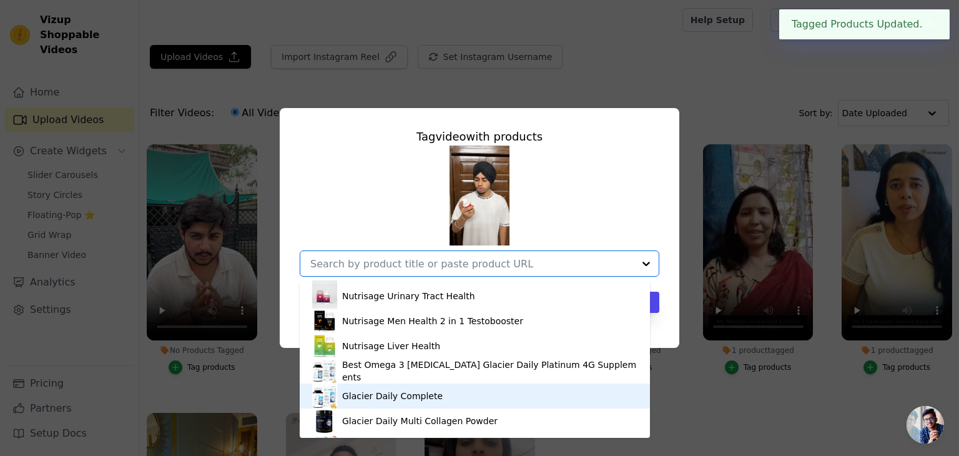
scroll to position [375, 0]
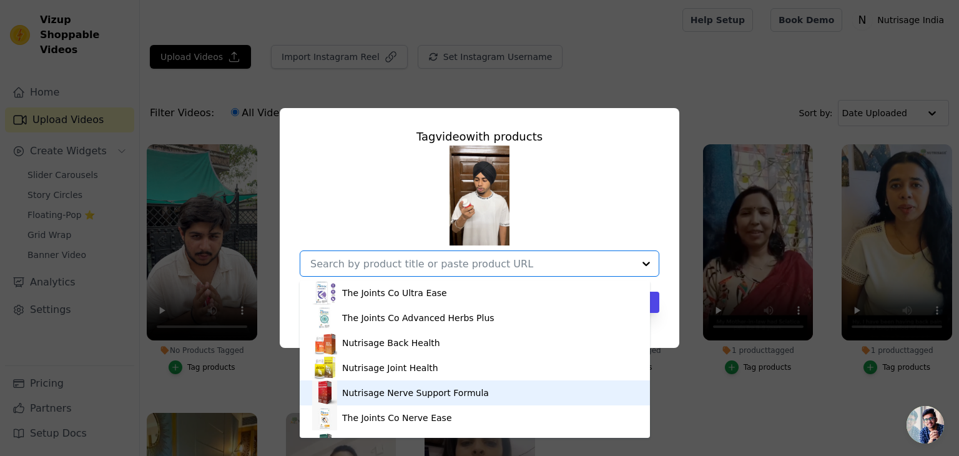
click at [383, 398] on div "Nutrisage Nerve Support Formula" at bounding box center [415, 392] width 147 height 12
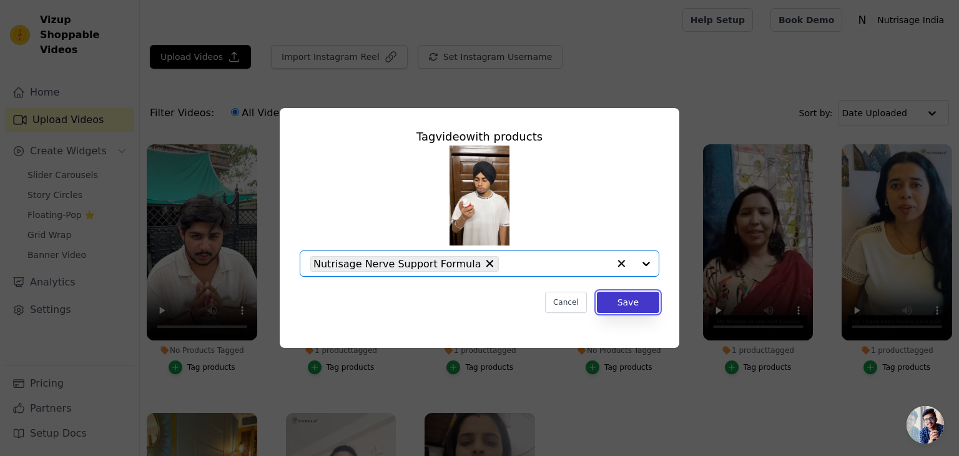
click at [620, 298] on button "Save" at bounding box center [628, 302] width 62 height 21
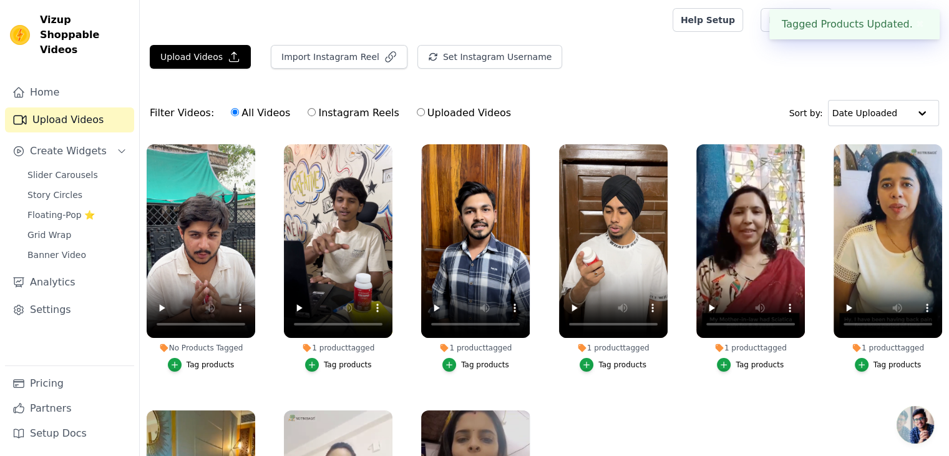
click at [210, 362] on div "Tag products" at bounding box center [211, 365] width 48 height 10
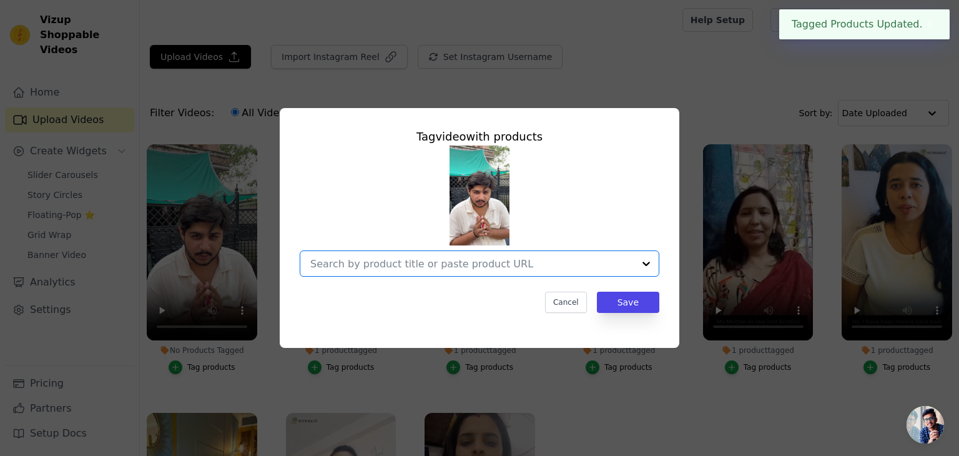
click at [514, 265] on input "No Products Tagged Tag video with products Option undefined, selected. Select i…" at bounding box center [471, 264] width 323 height 12
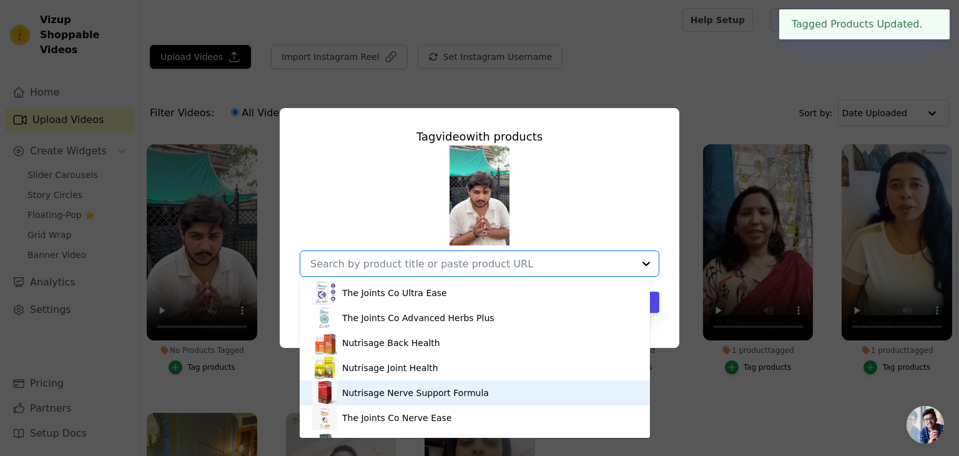
click at [389, 390] on div "Nutrisage Nerve Support Formula" at bounding box center [415, 392] width 147 height 12
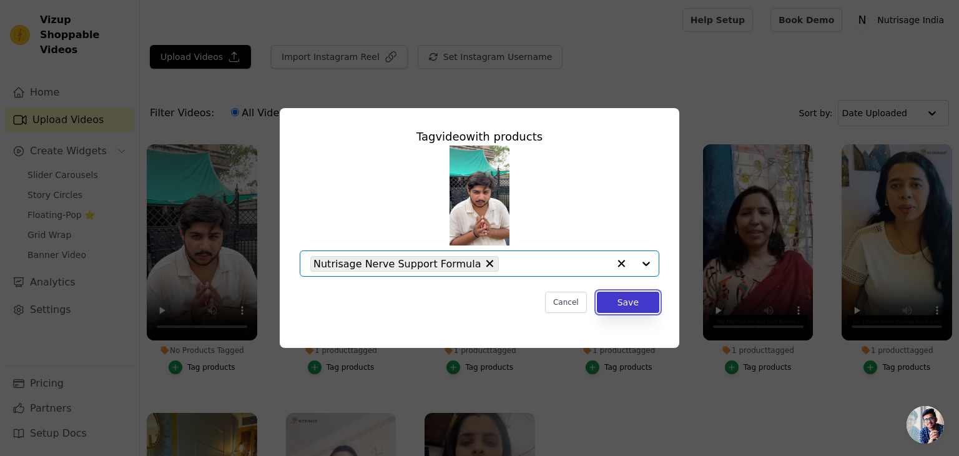
click at [633, 298] on button "Save" at bounding box center [628, 302] width 62 height 21
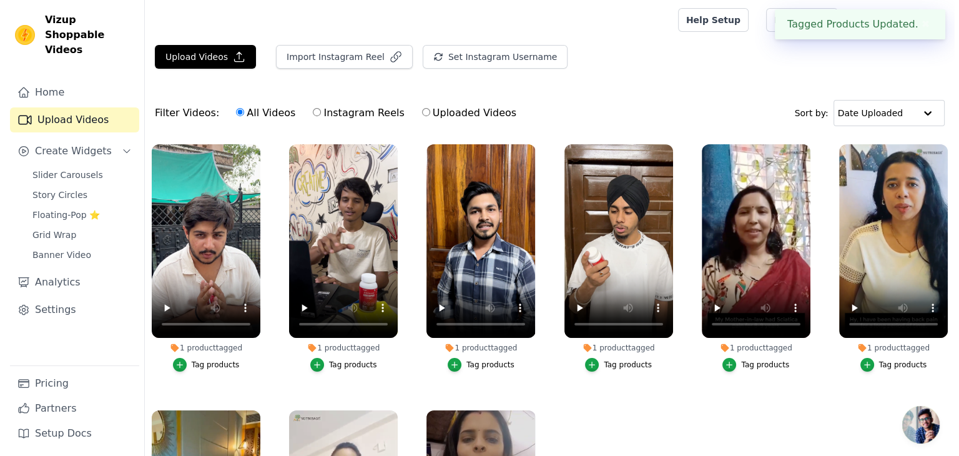
scroll to position [62, 0]
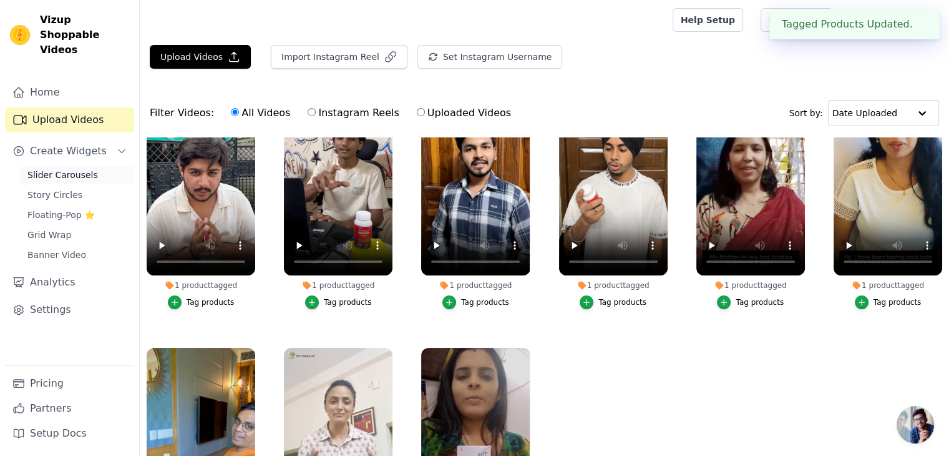
click at [63, 169] on span "Slider Carousels" at bounding box center [62, 175] width 71 height 12
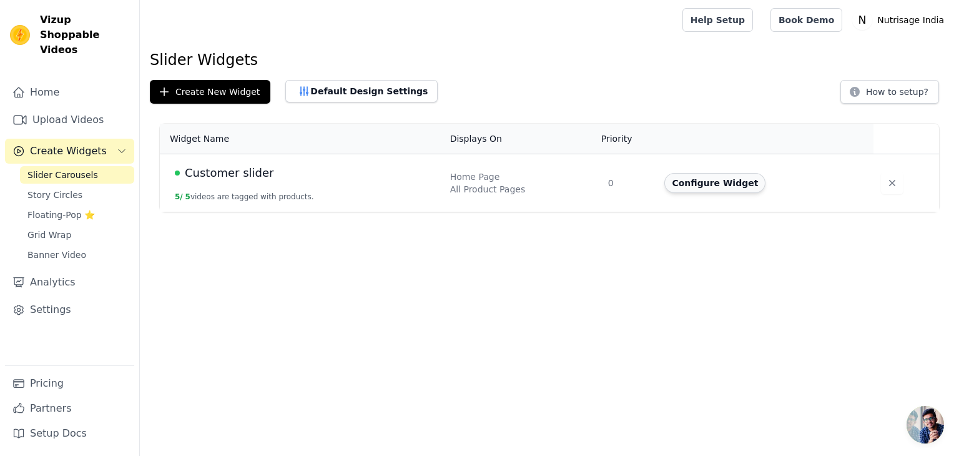
click at [743, 181] on button "Configure Widget" at bounding box center [714, 183] width 101 height 20
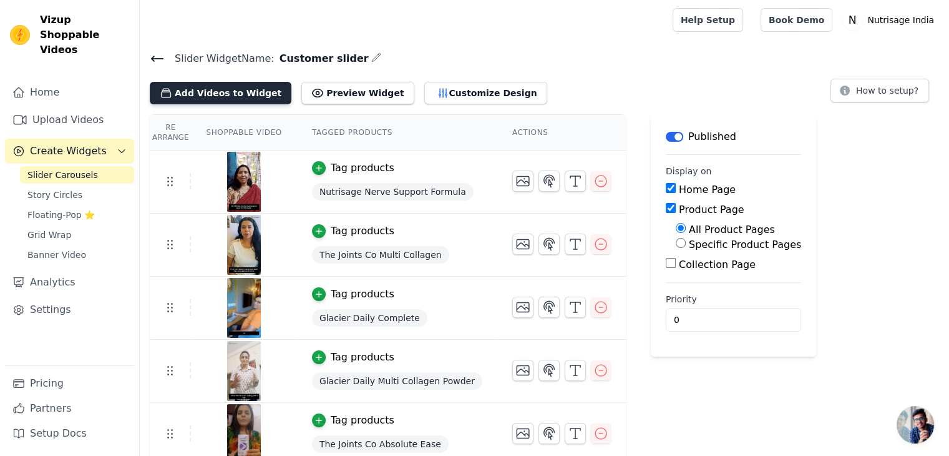
click at [211, 96] on button "Add Videos to Widget" at bounding box center [221, 93] width 142 height 22
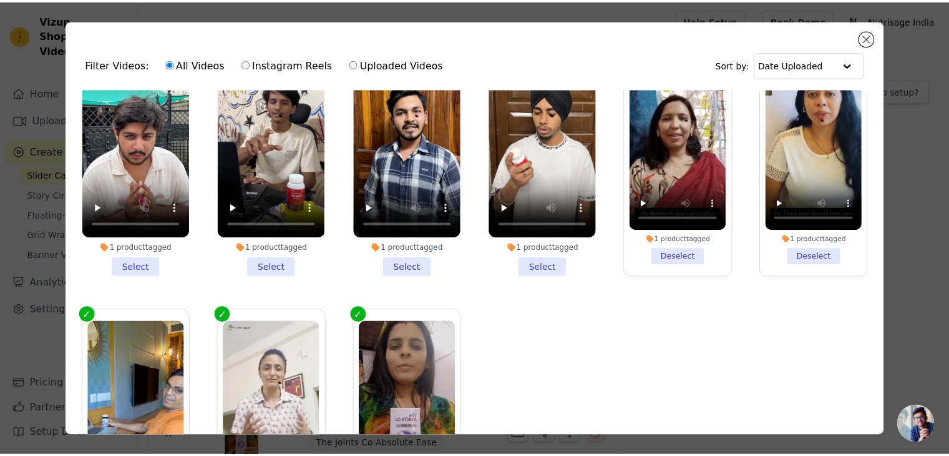
scroll to position [111, 0]
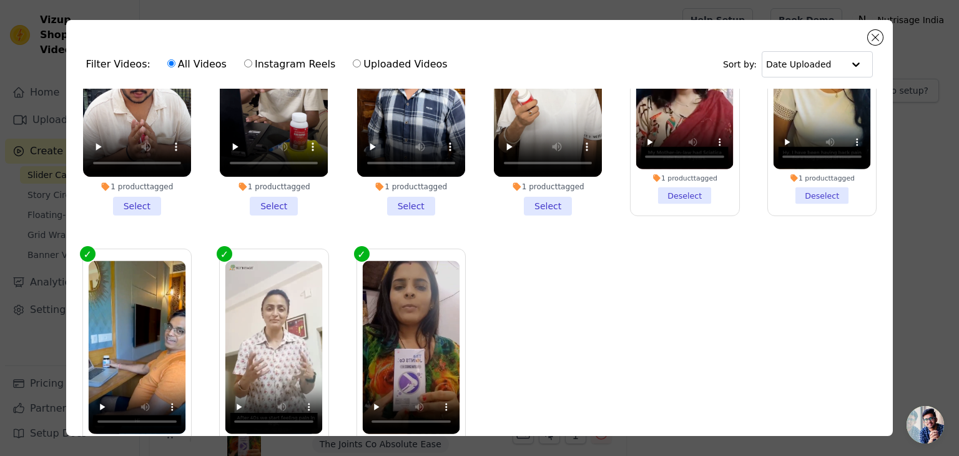
click at [134, 200] on li "1 product tagged Select" at bounding box center [137, 99] width 108 height 231
click at [0, 0] on input "1 product tagged Select" at bounding box center [0, 0] width 0 height 0
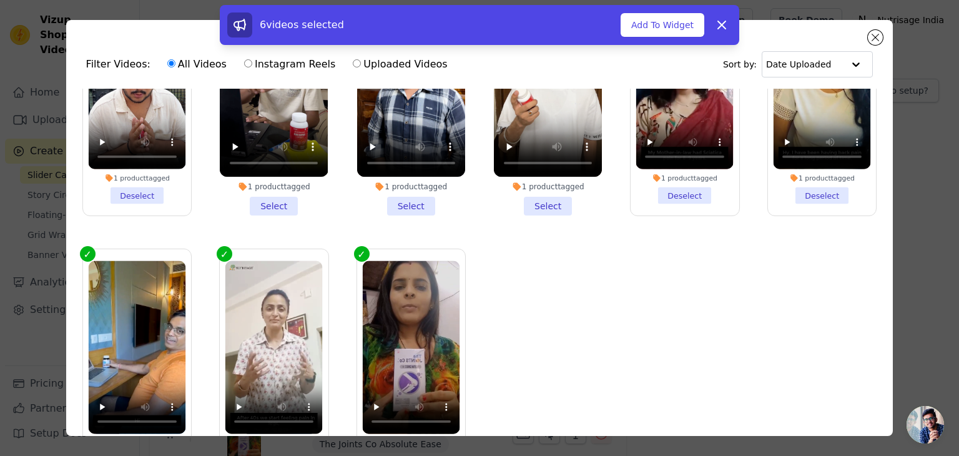
click at [257, 199] on li "1 product tagged Select" at bounding box center [274, 99] width 108 height 231
click at [0, 0] on input "1 product tagged Select" at bounding box center [0, 0] width 0 height 0
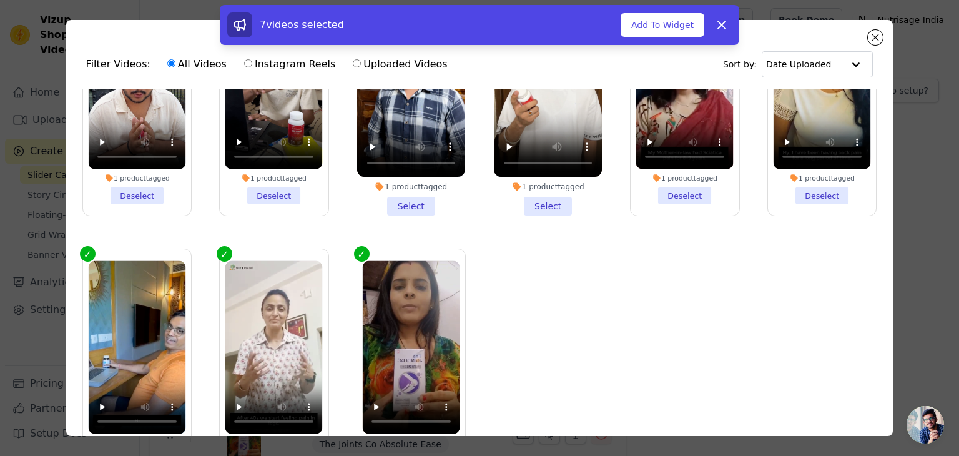
click at [417, 197] on li "1 product tagged Select" at bounding box center [411, 99] width 108 height 231
click at [0, 0] on input "1 product tagged Select" at bounding box center [0, 0] width 0 height 0
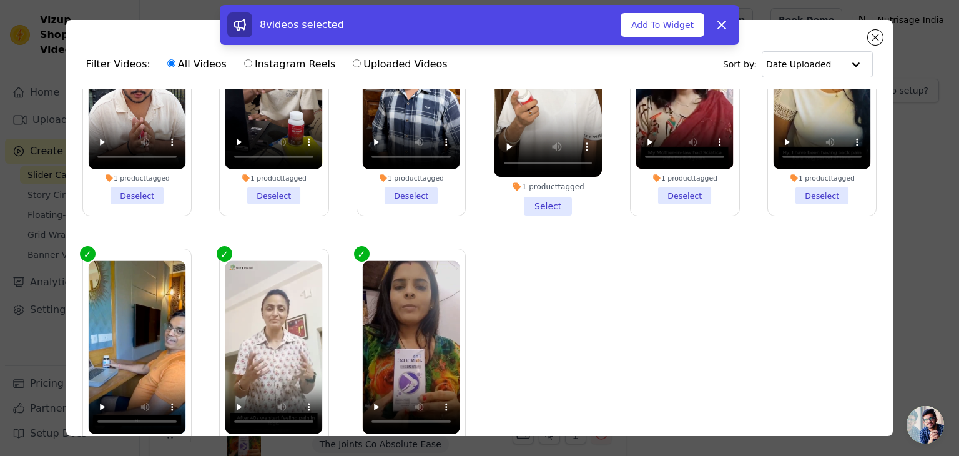
click at [522, 197] on li "1 product tagged Select" at bounding box center [548, 99] width 108 height 231
click at [0, 0] on input "1 product tagged Select" at bounding box center [0, 0] width 0 height 0
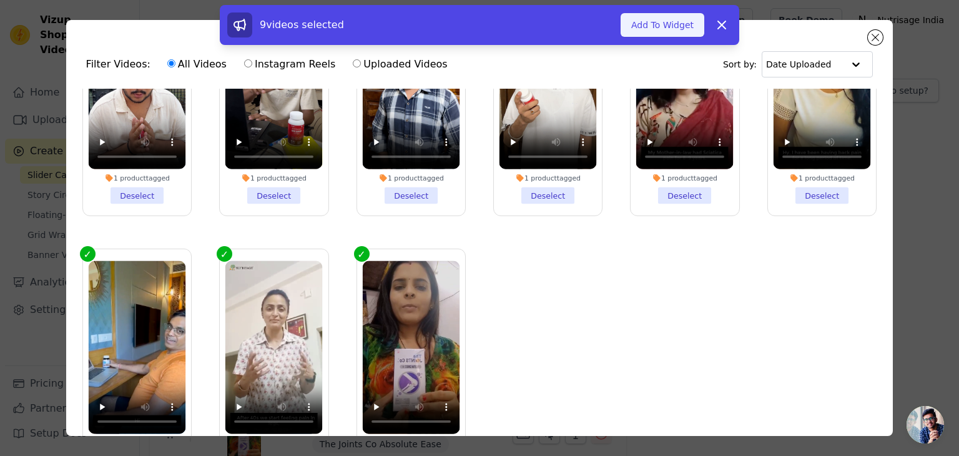
click at [670, 22] on button "Add To Widget" at bounding box center [663, 25] width 84 height 24
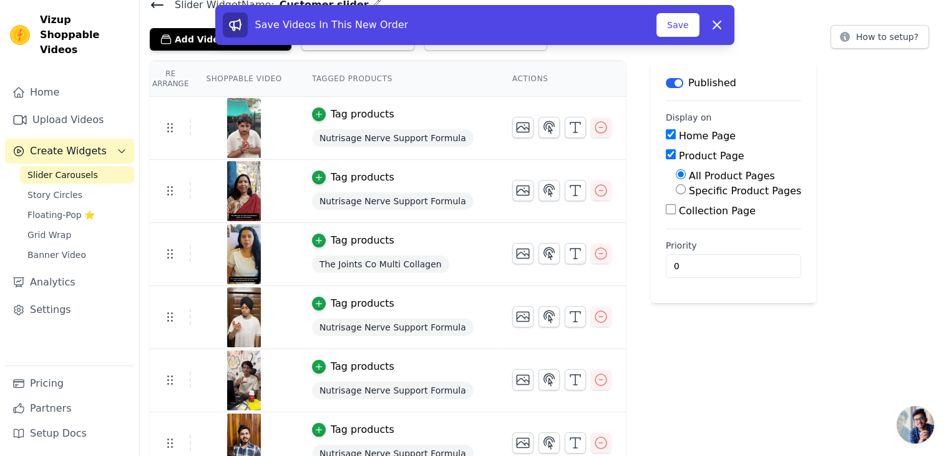
scroll to position [0, 0]
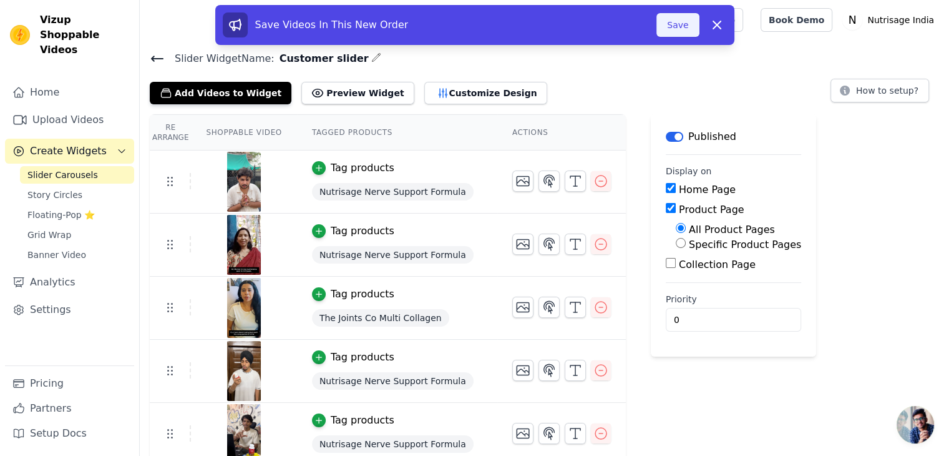
click at [677, 28] on button "Save" at bounding box center [678, 25] width 42 height 24
click at [692, 21] on button "Save" at bounding box center [678, 25] width 42 height 24
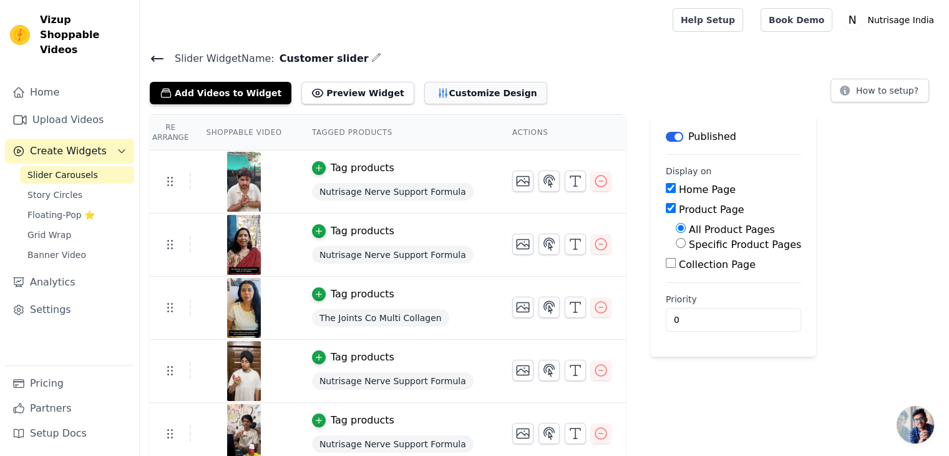
click at [442, 91] on button "Customize Design" at bounding box center [485, 93] width 123 height 22
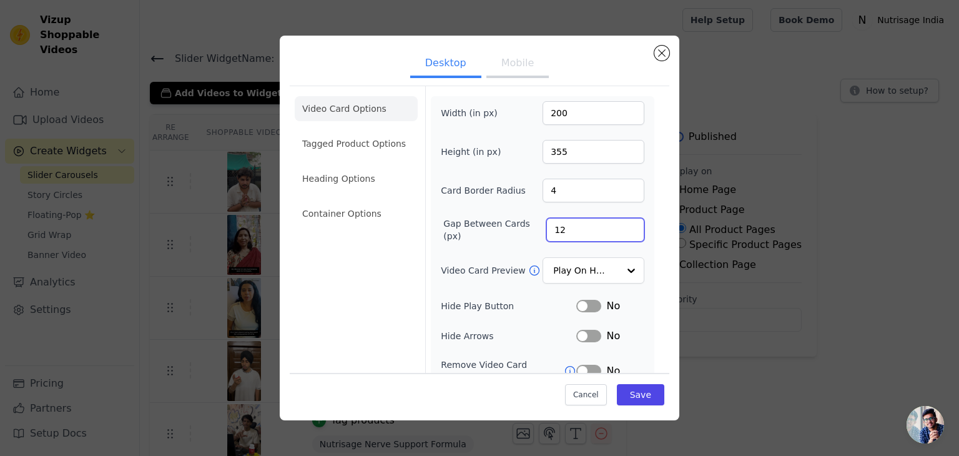
drag, startPoint x: 570, startPoint y: 224, endPoint x: 514, endPoint y: 235, distance: 57.3
click at [514, 235] on div "Gap Between Cards (px) 12" at bounding box center [543, 229] width 204 height 25
type input "20"
click at [634, 396] on button "Save" at bounding box center [640, 394] width 47 height 21
